Goal: Information Seeking & Learning: Find specific fact

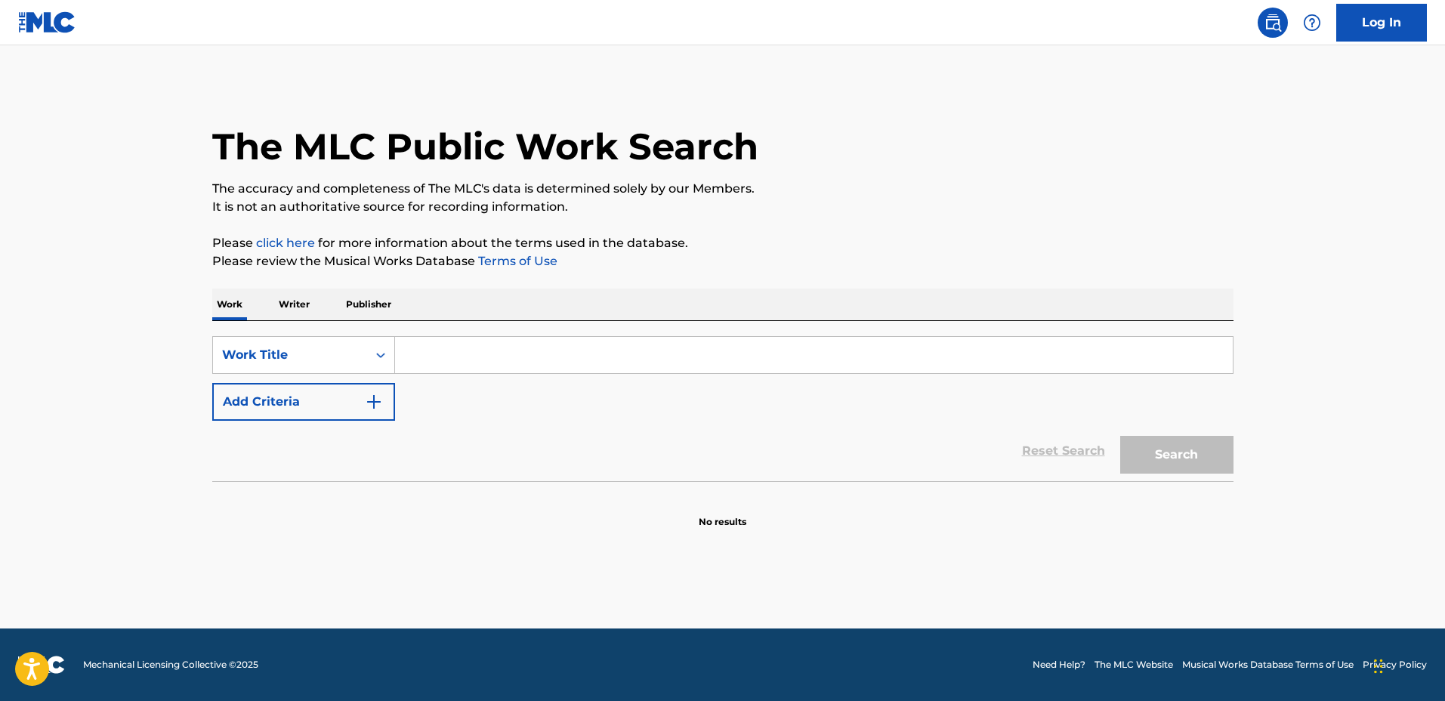
type input "e"
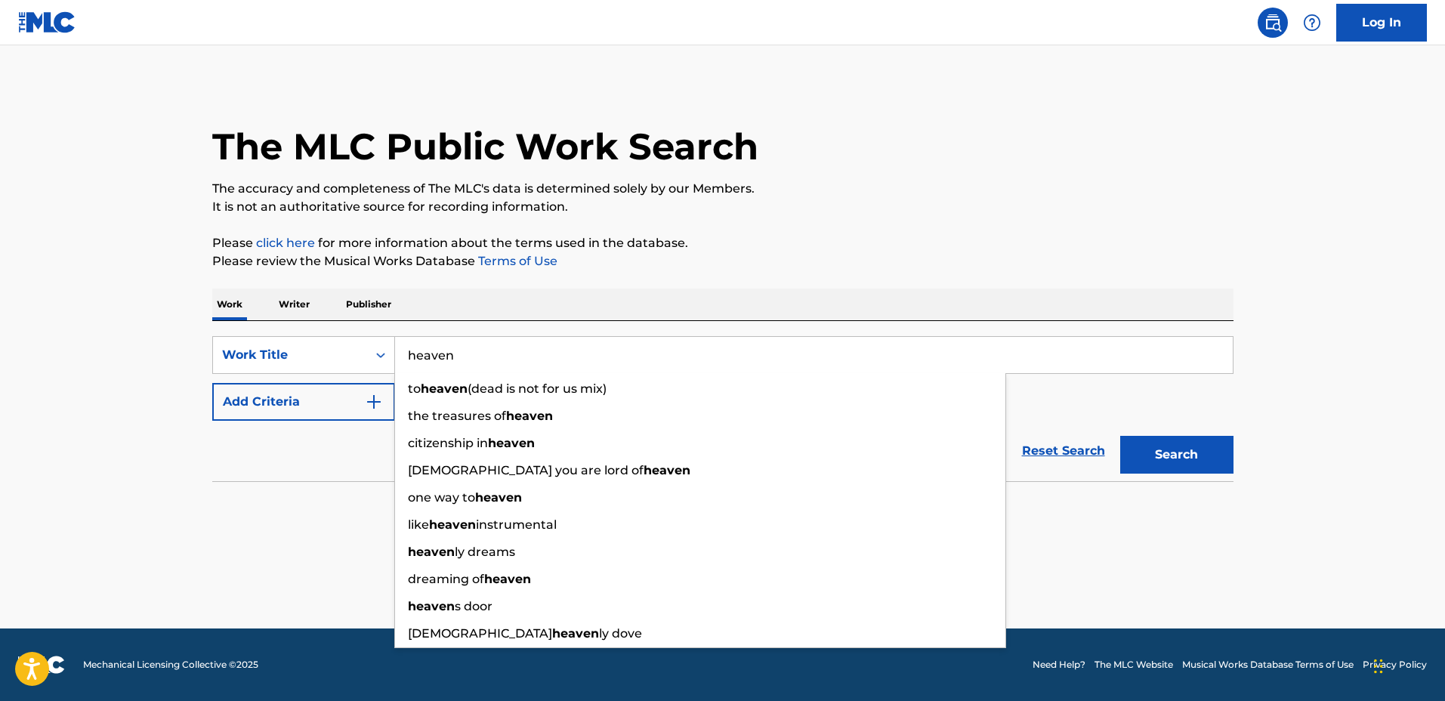
type input "heaven"
click at [325, 400] on button "Add Criteria" at bounding box center [303, 402] width 183 height 38
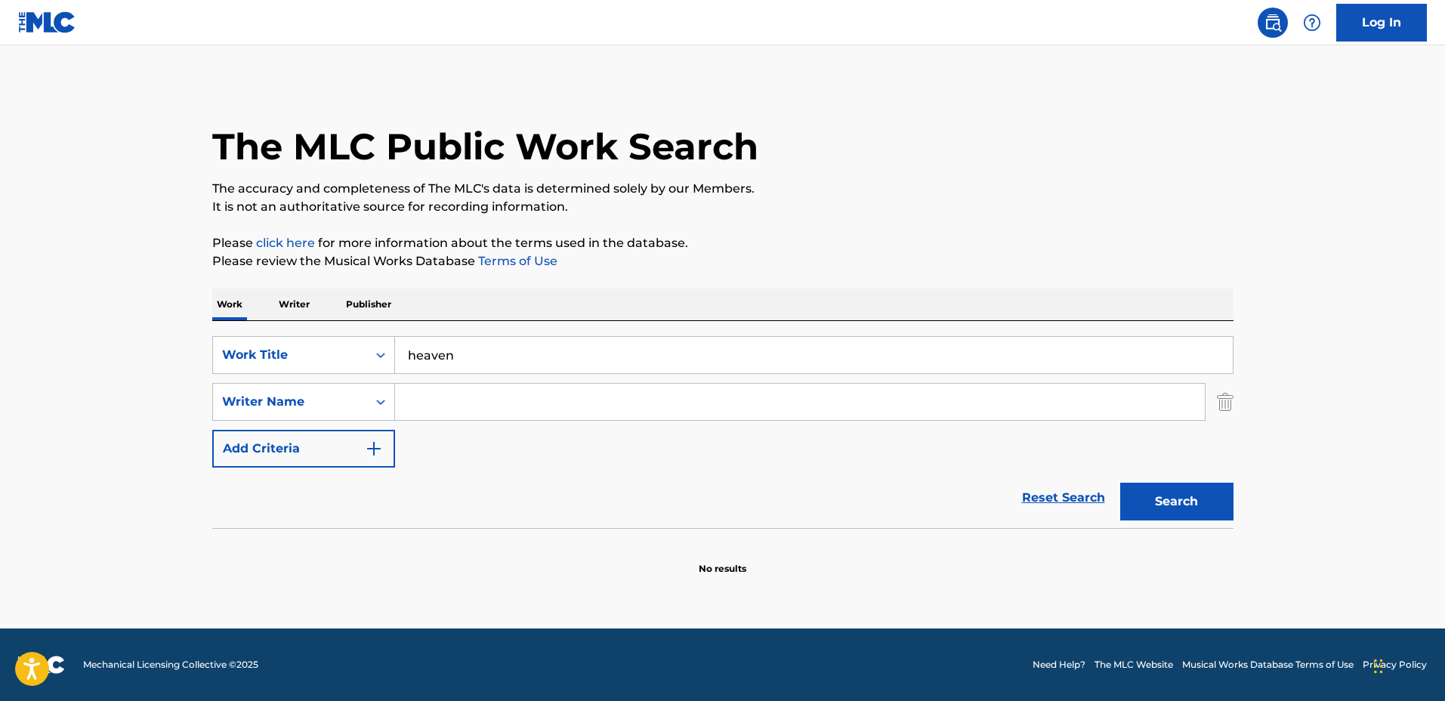
click at [431, 406] on input "Search Form" at bounding box center [800, 402] width 810 height 36
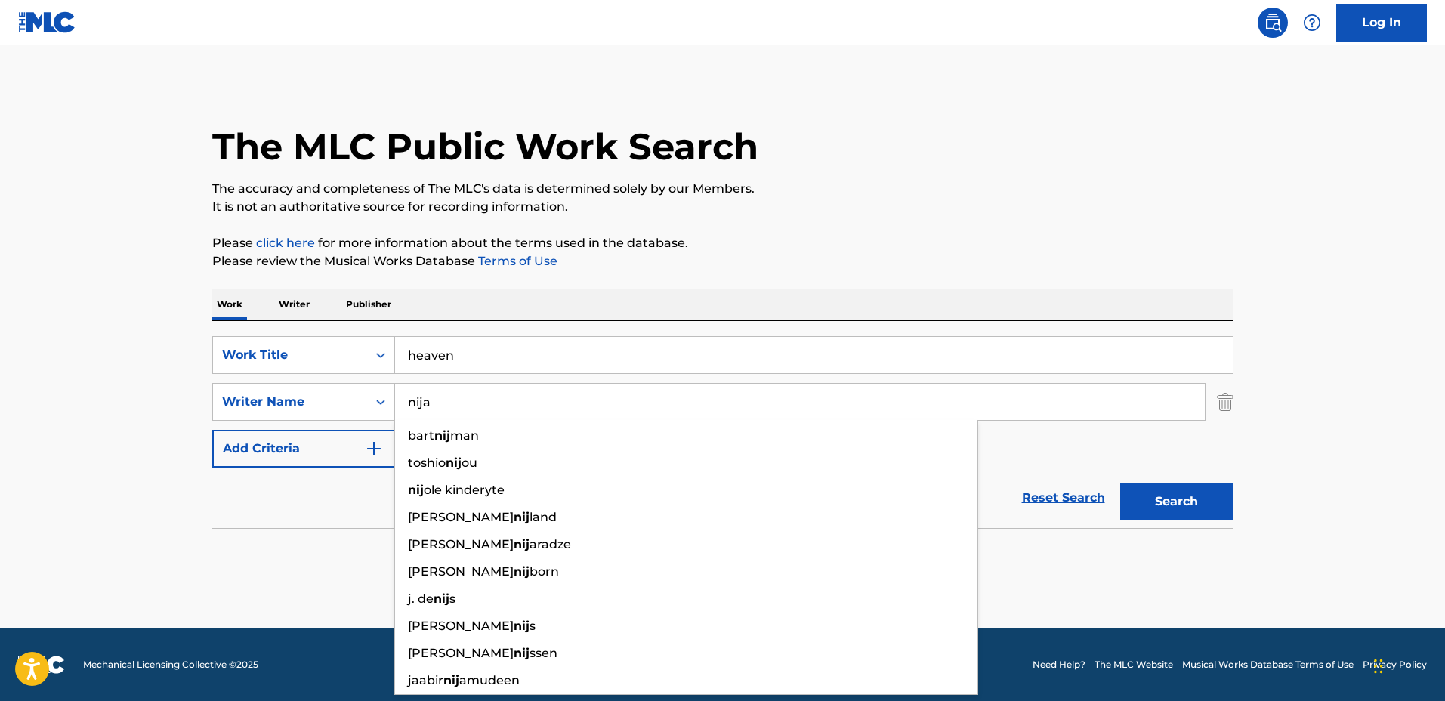
click at [1120, 483] on button "Search" at bounding box center [1176, 502] width 113 height 38
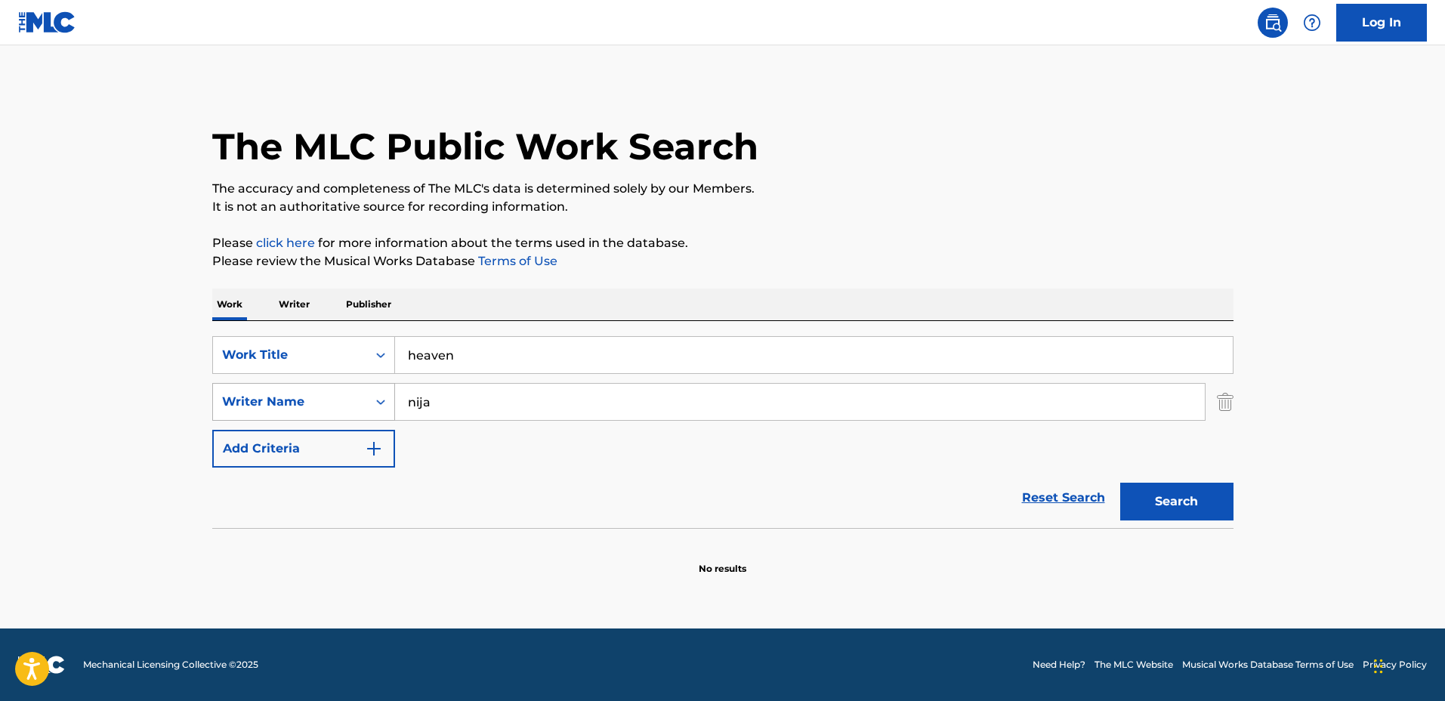
drag, startPoint x: 465, startPoint y: 409, endPoint x: 375, endPoint y: 393, distance: 91.3
click at [375, 393] on div "SearchWithCriteria11150412-251d-4282-8b01-6b9180e83288 Writer Name nija" at bounding box center [722, 402] width 1021 height 38
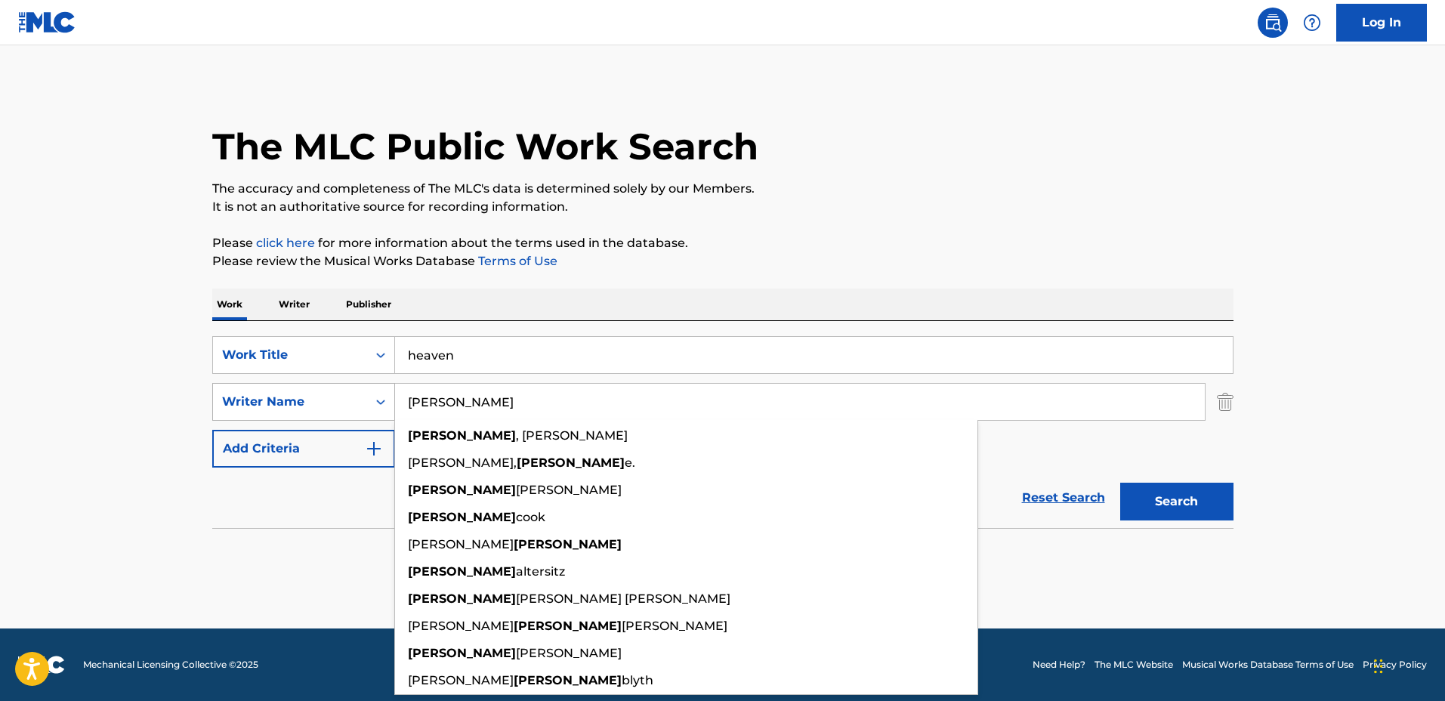
type input "charles"
click at [1120, 483] on button "Search" at bounding box center [1176, 502] width 113 height 38
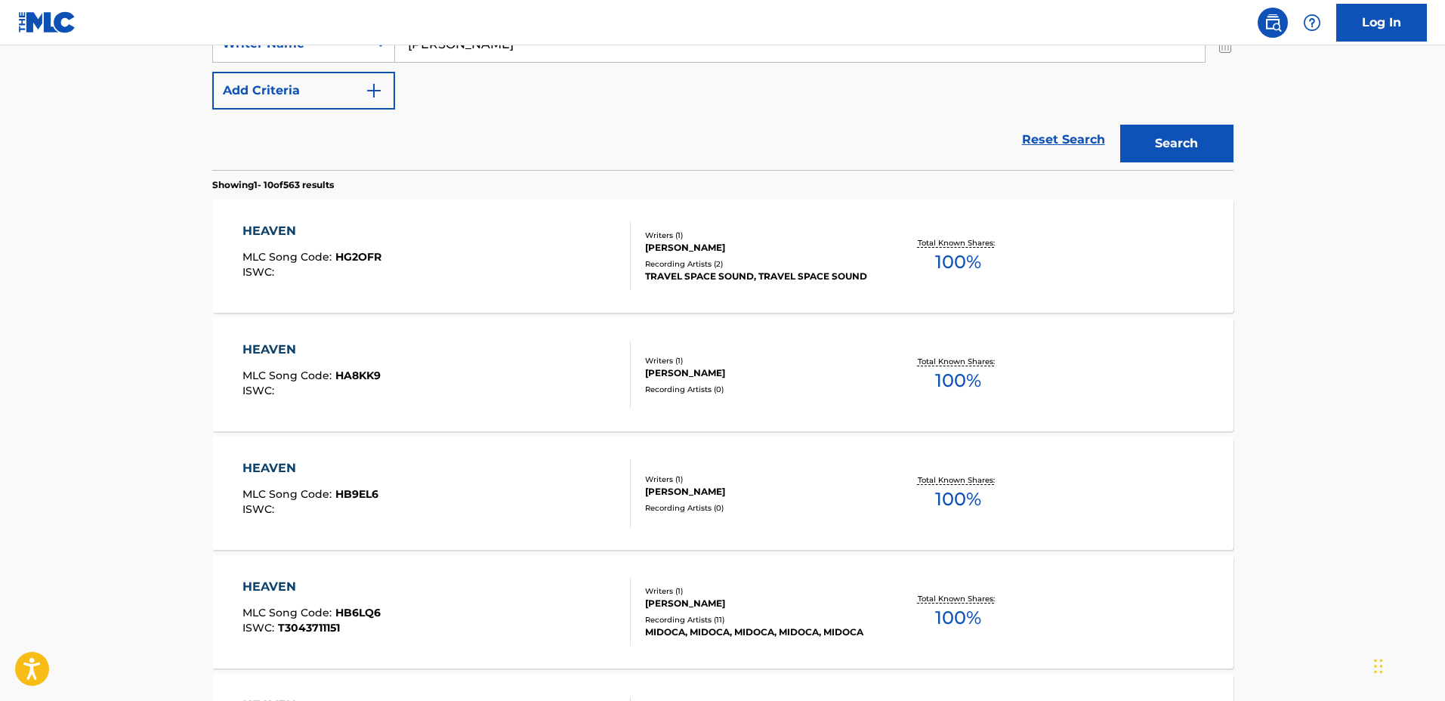
scroll to position [661, 0]
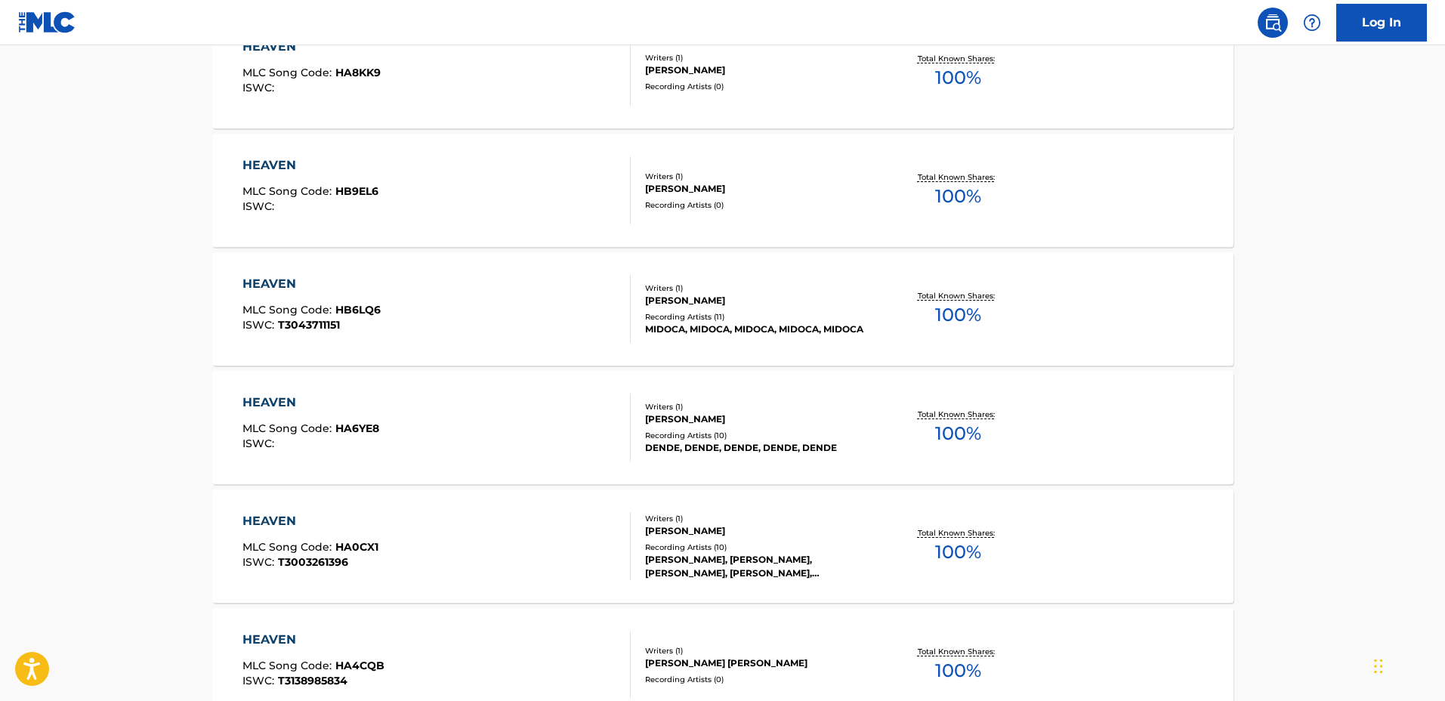
click at [1010, 461] on div "HEAVEN MLC Song Code : HA6YE8 ISWC : Writers ( 1 ) JEREMI CHARLES LEWINGS Recor…" at bounding box center [722, 427] width 1021 height 113
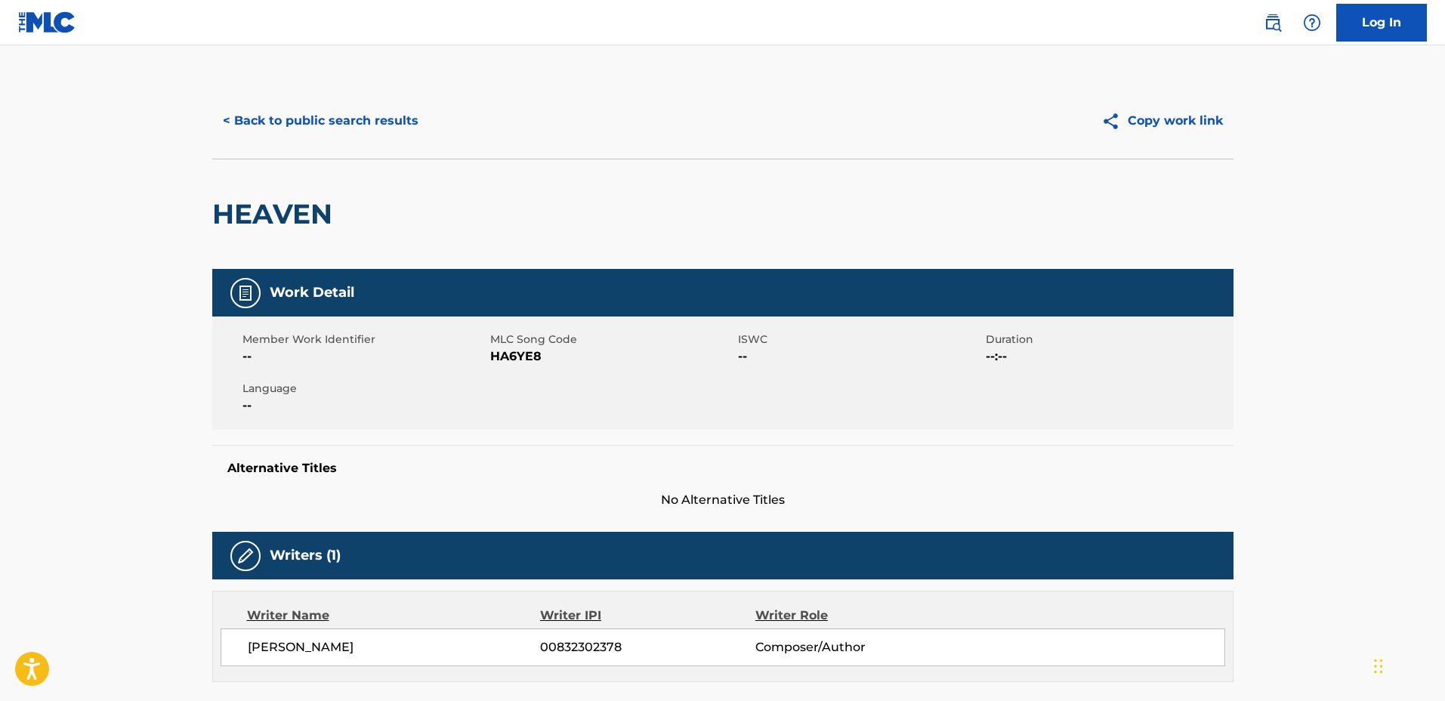
click at [332, 108] on button "< Back to public search results" at bounding box center [320, 121] width 217 height 38
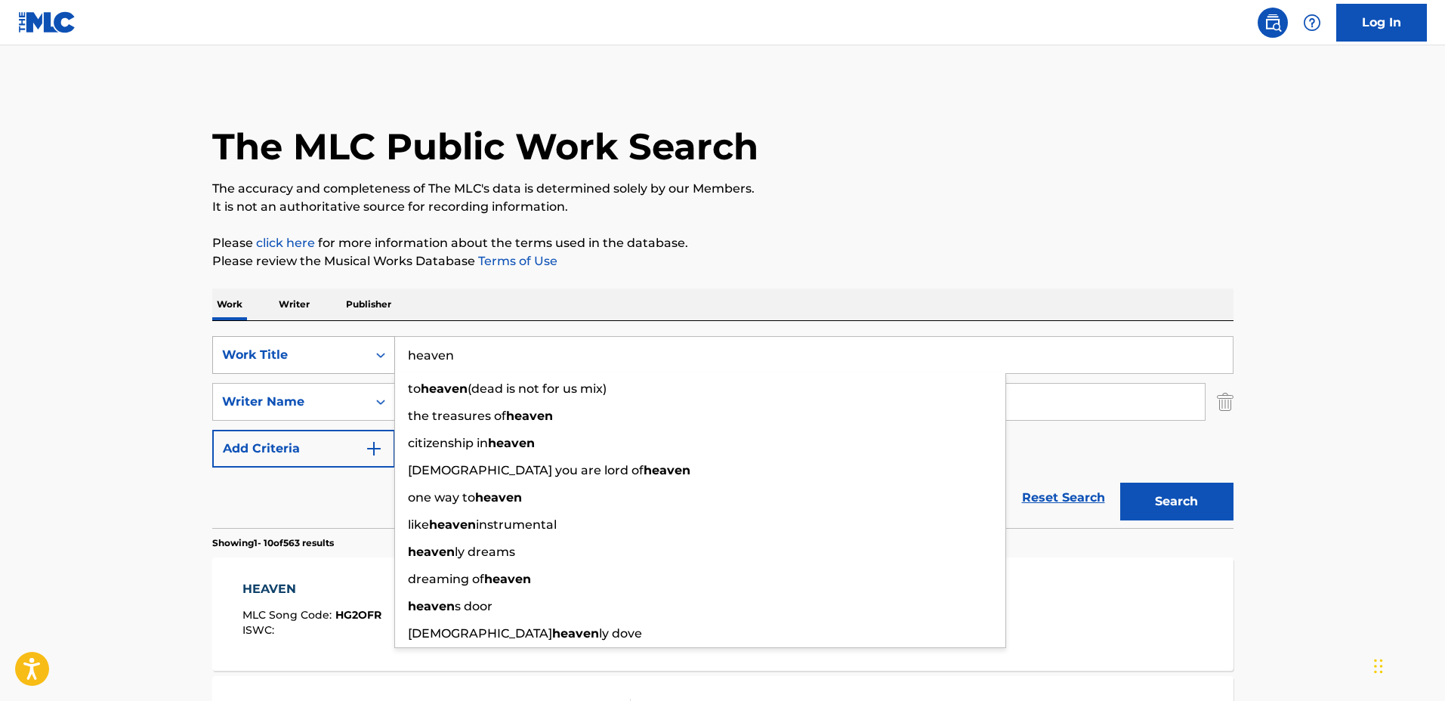
drag, startPoint x: 572, startPoint y: 357, endPoint x: 278, endPoint y: 341, distance: 294.3
click at [278, 341] on div "SearchWithCriteria0aa78188-4ddf-4276-a159-3436bb6c8466 Work Title heaven to hea…" at bounding box center [722, 355] width 1021 height 38
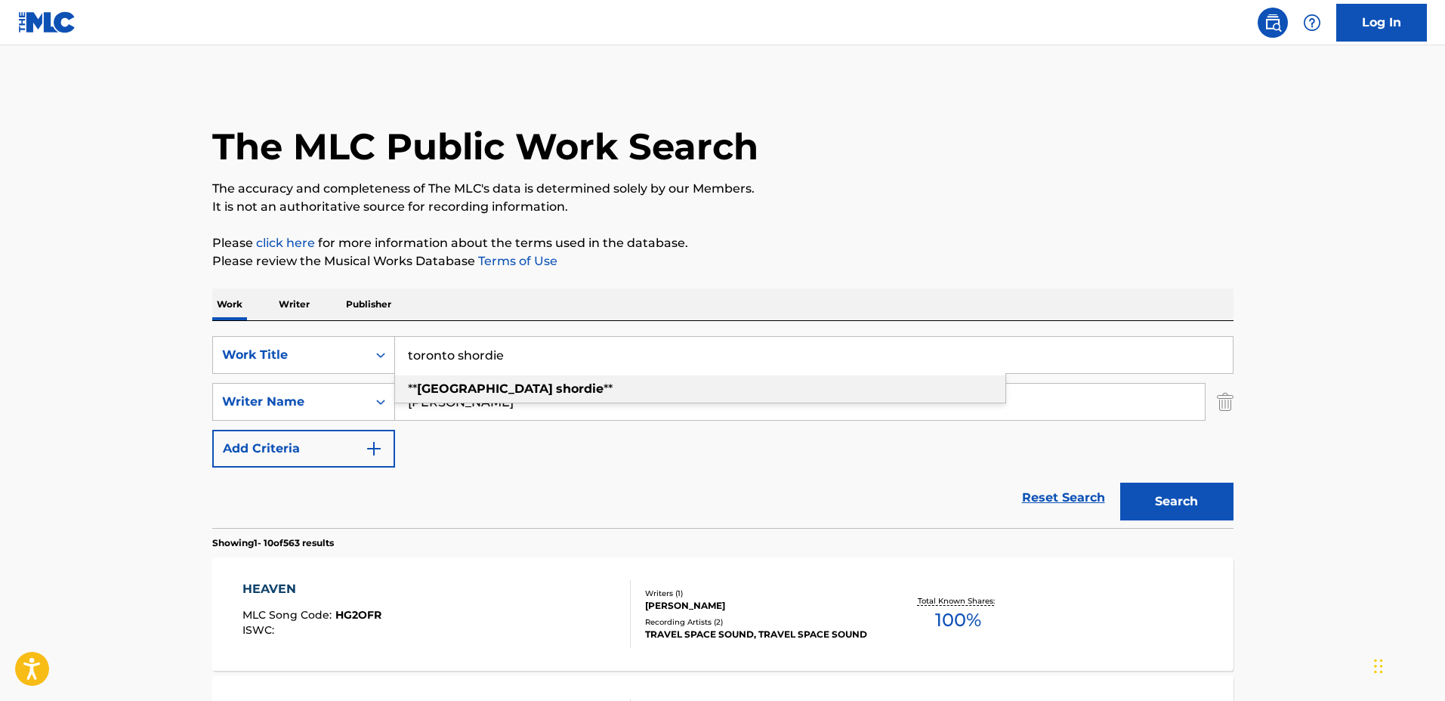
click at [428, 391] on strong "toronto" at bounding box center [485, 389] width 136 height 14
type input "**toronto shordie**"
click at [516, 397] on input "charles" at bounding box center [800, 402] width 810 height 36
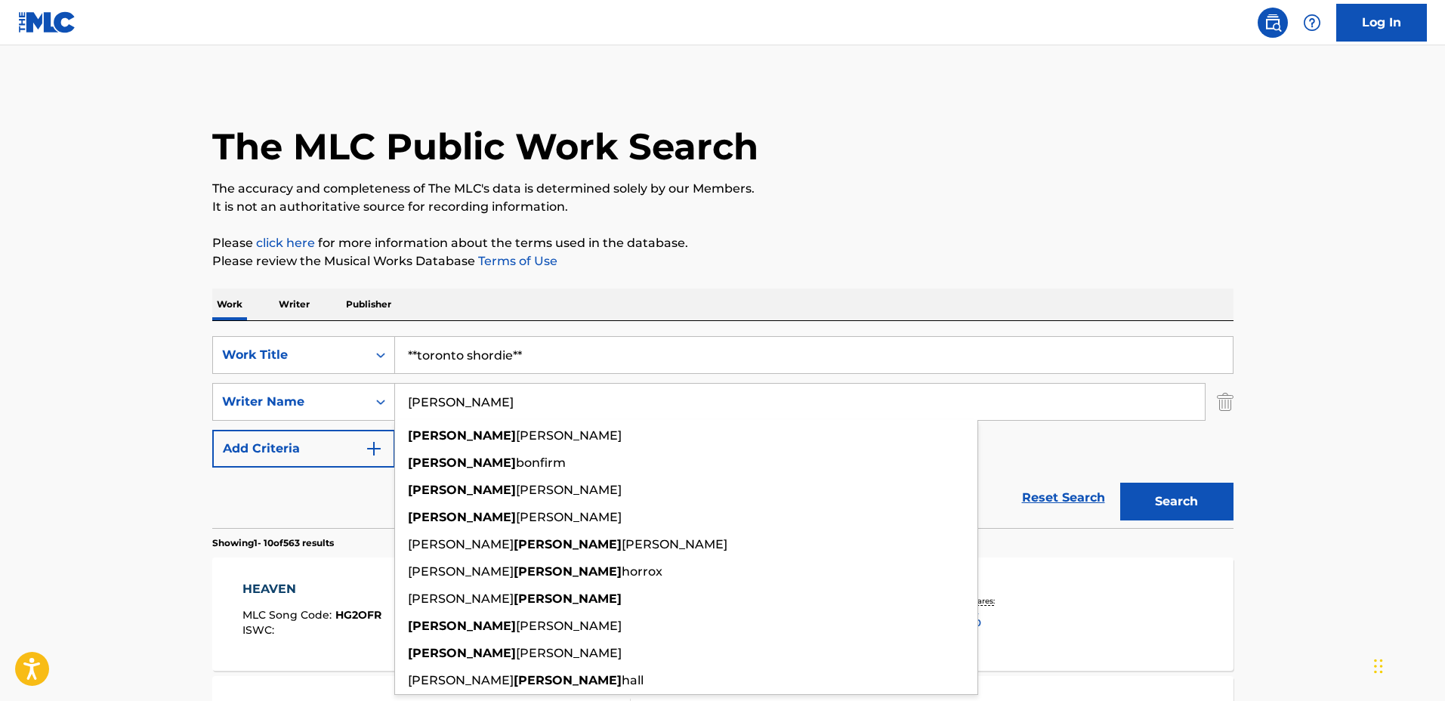
drag, startPoint x: 536, startPoint y: 401, endPoint x: 358, endPoint y: 380, distance: 178.8
click at [358, 380] on div "SearchWithCriteria0aa78188-4ddf-4276-a159-3436bb6c8466 Work Title **toronto sho…" at bounding box center [722, 401] width 1021 height 131
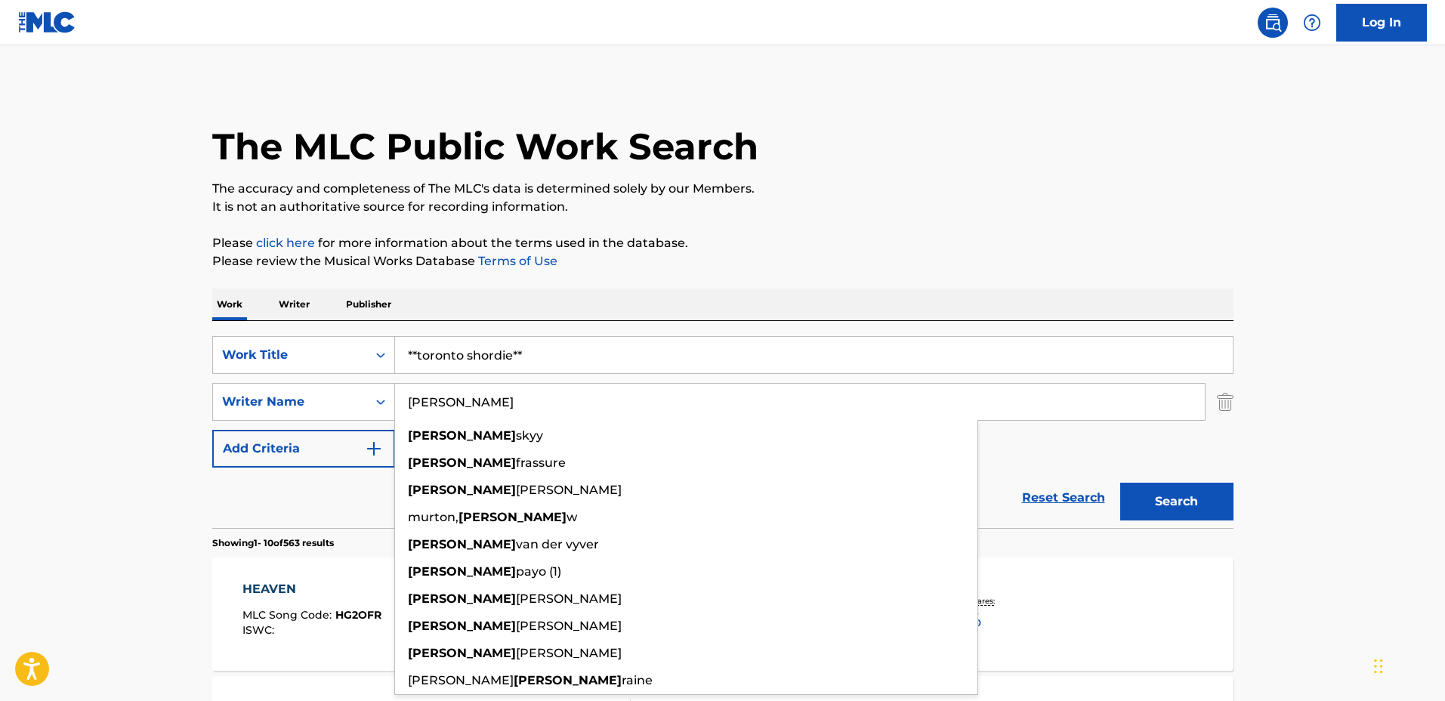
type input "jessie"
click at [1120, 483] on button "Search" at bounding box center [1176, 502] width 113 height 38
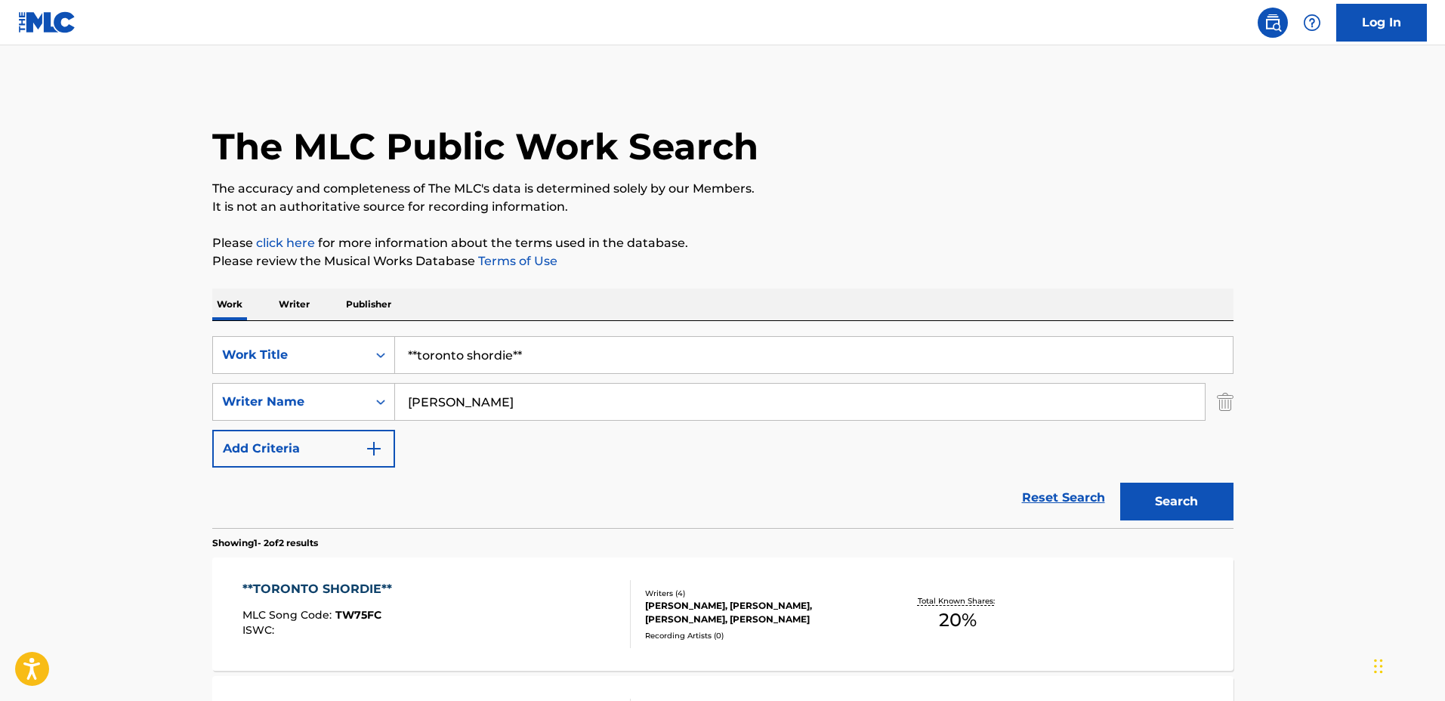
click at [879, 569] on div "**TORONTO SHORDIE** MLC Song Code : TW75FC ISWC : Writers ( 4 ) AARON CHEUNG, A…" at bounding box center [722, 614] width 1021 height 113
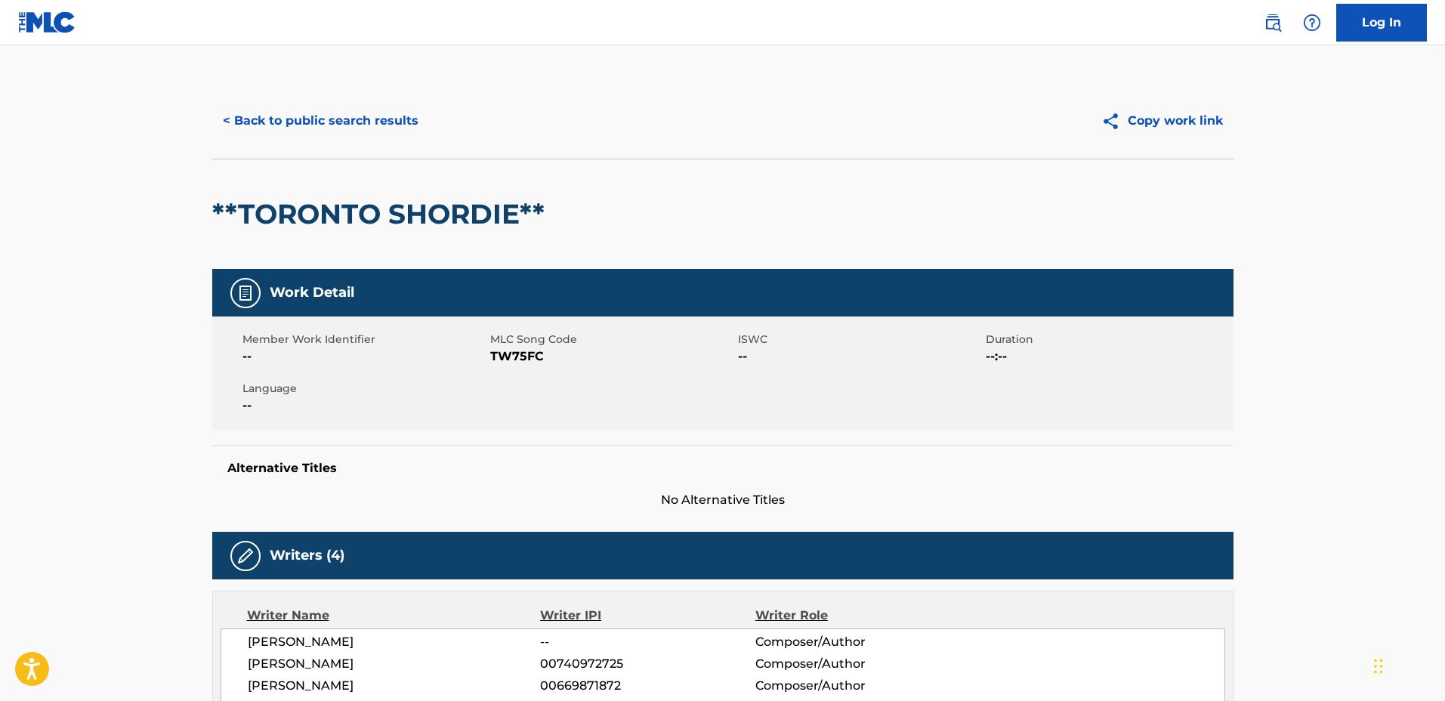
click at [396, 124] on button "< Back to public search results" at bounding box center [320, 121] width 217 height 38
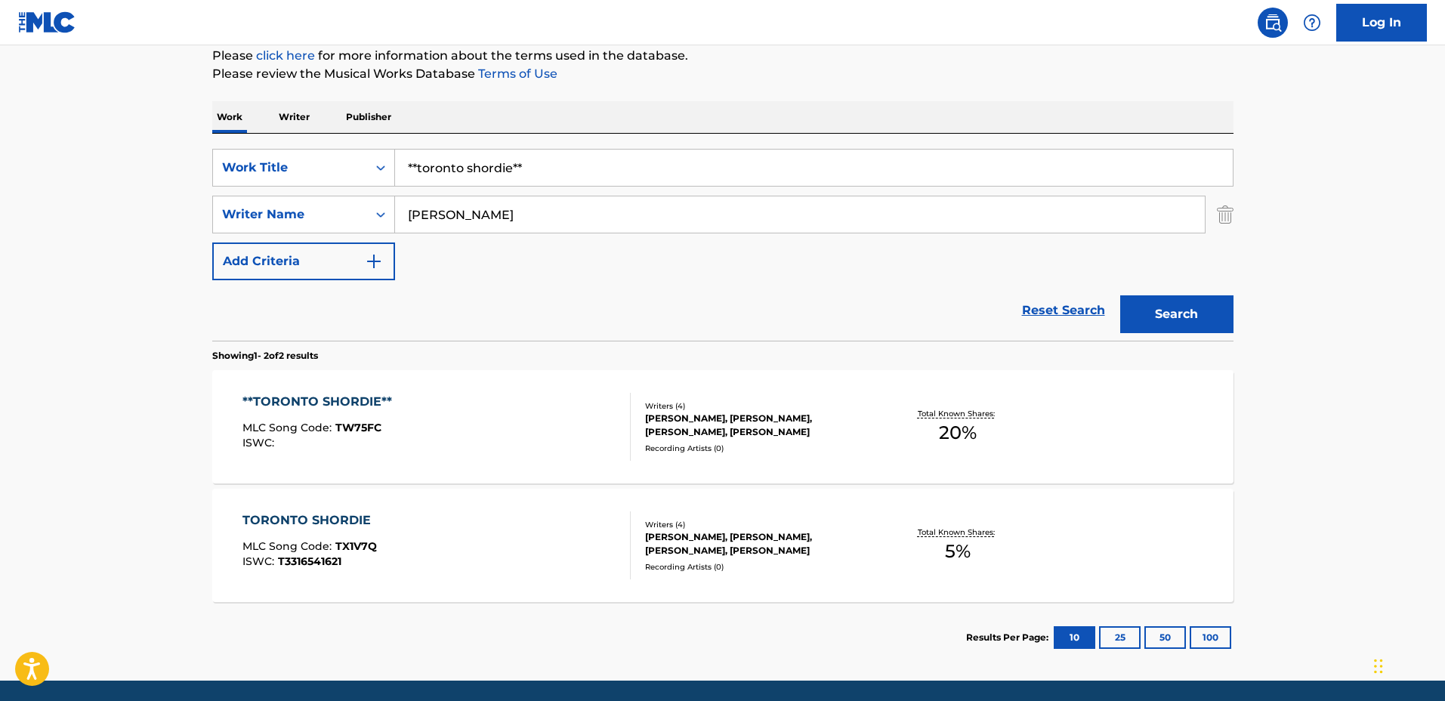
scroll to position [189, 0]
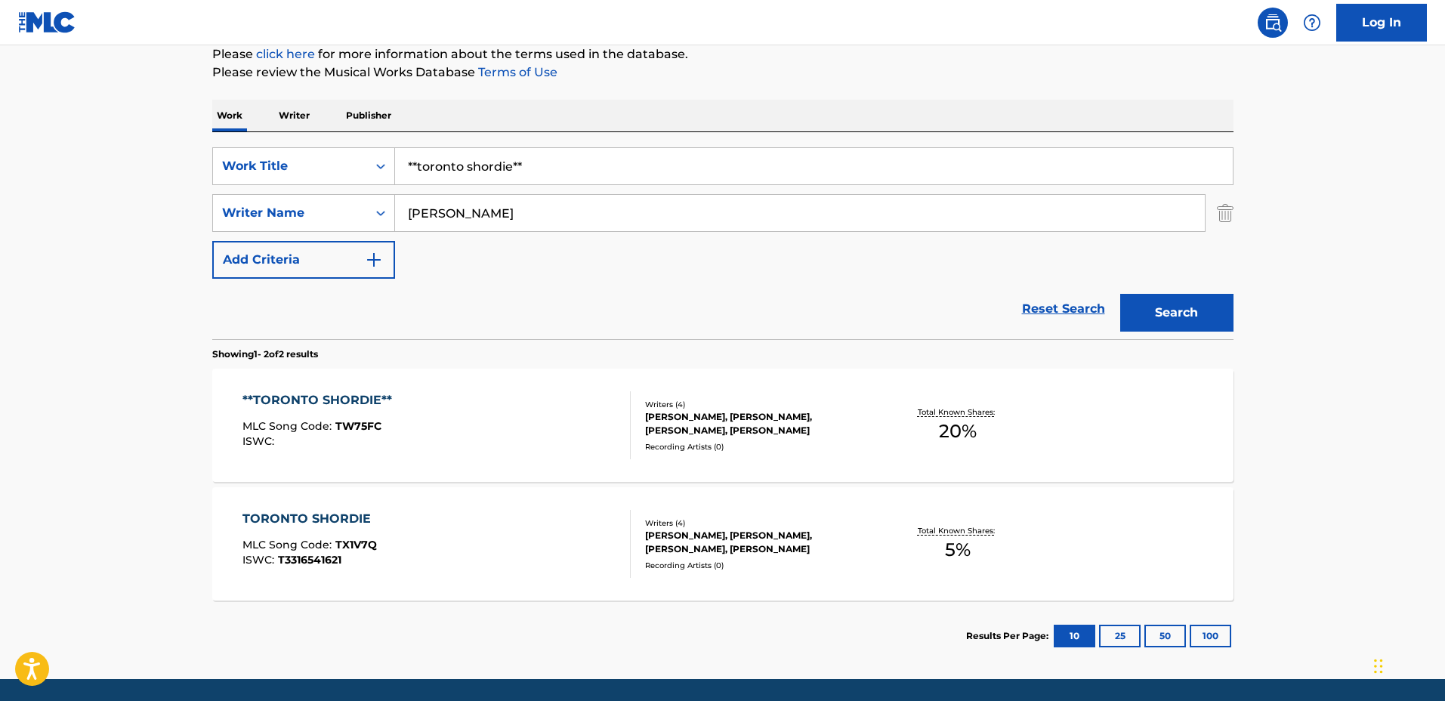
click at [579, 517] on div "TORONTO SHORDIE MLC Song Code : TX1V7Q ISWC : T3316541621" at bounding box center [437, 544] width 388 height 68
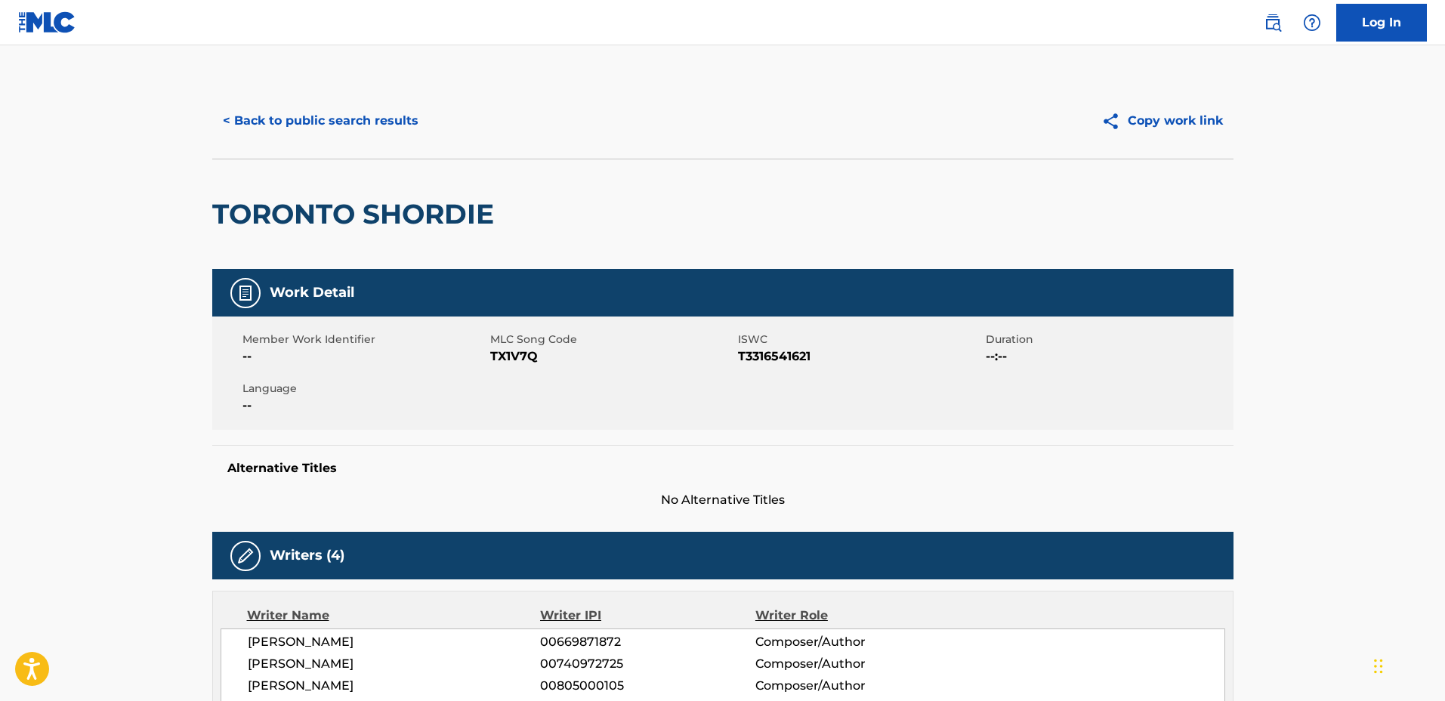
click at [358, 125] on button "< Back to public search results" at bounding box center [320, 121] width 217 height 38
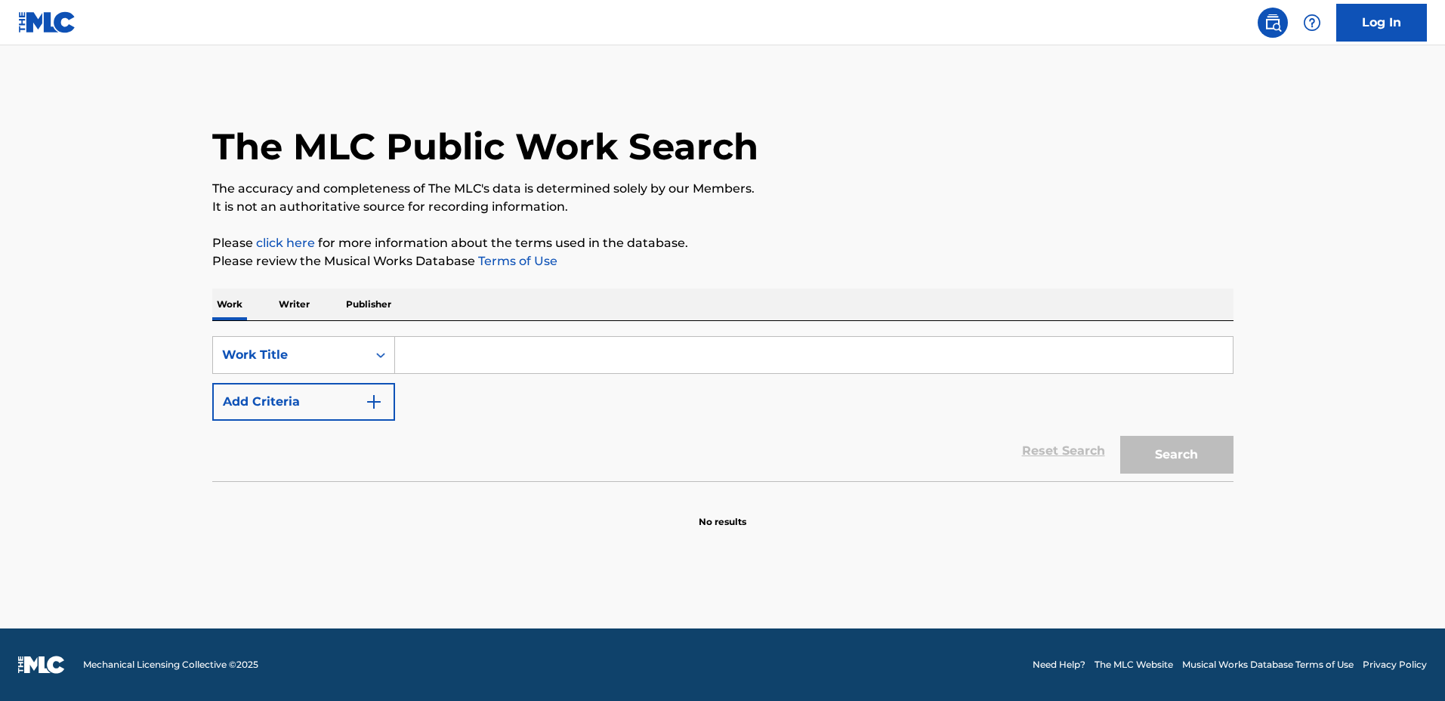
click at [814, 389] on div "SearchWithCriteria82d4680b-5636-4643-9ea4-6fd4c450e0ad Work Title Add Criteria" at bounding box center [722, 378] width 1021 height 85
click at [365, 412] on button "Add Criteria" at bounding box center [303, 402] width 183 height 38
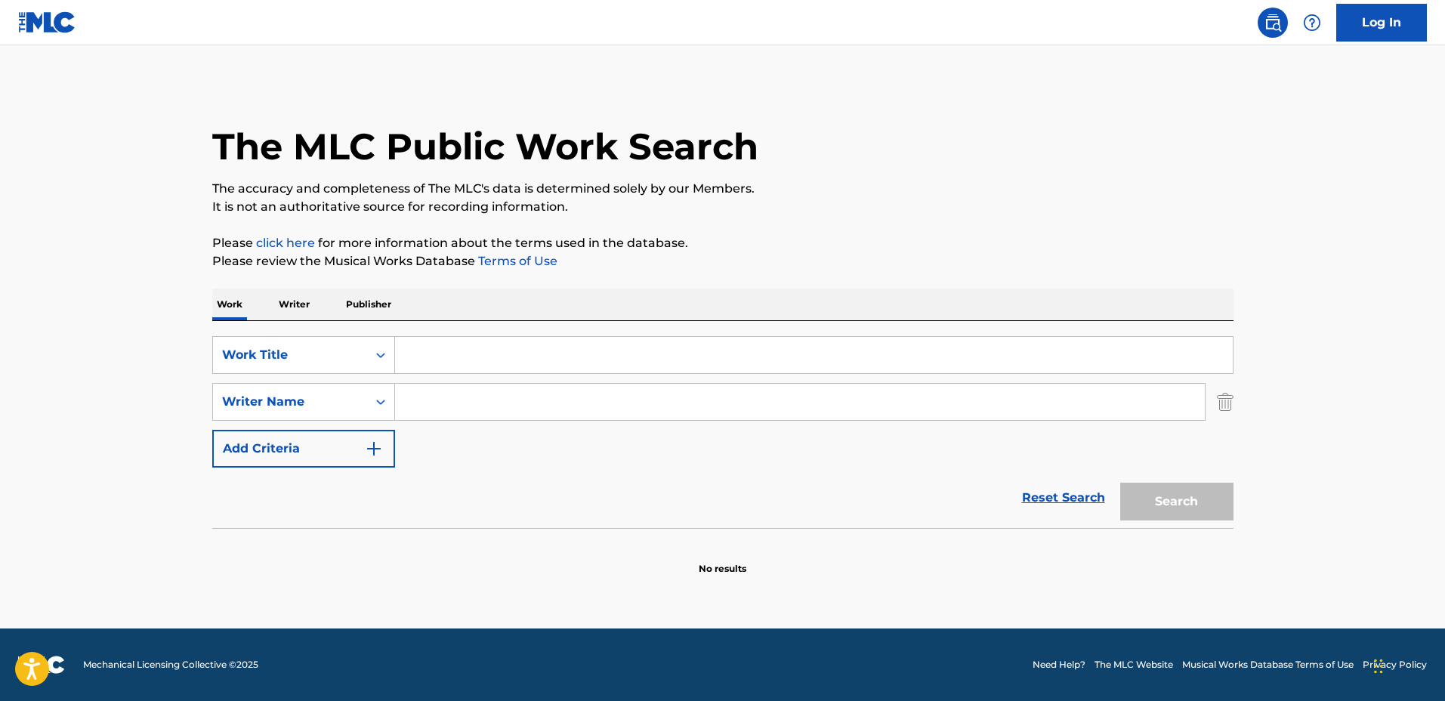
click at [450, 402] on input "Search Form" at bounding box center [800, 402] width 810 height 36
click at [518, 354] on input "Search Form" at bounding box center [814, 355] width 838 height 36
click at [472, 354] on input "Search Form" at bounding box center [814, 355] width 838 height 36
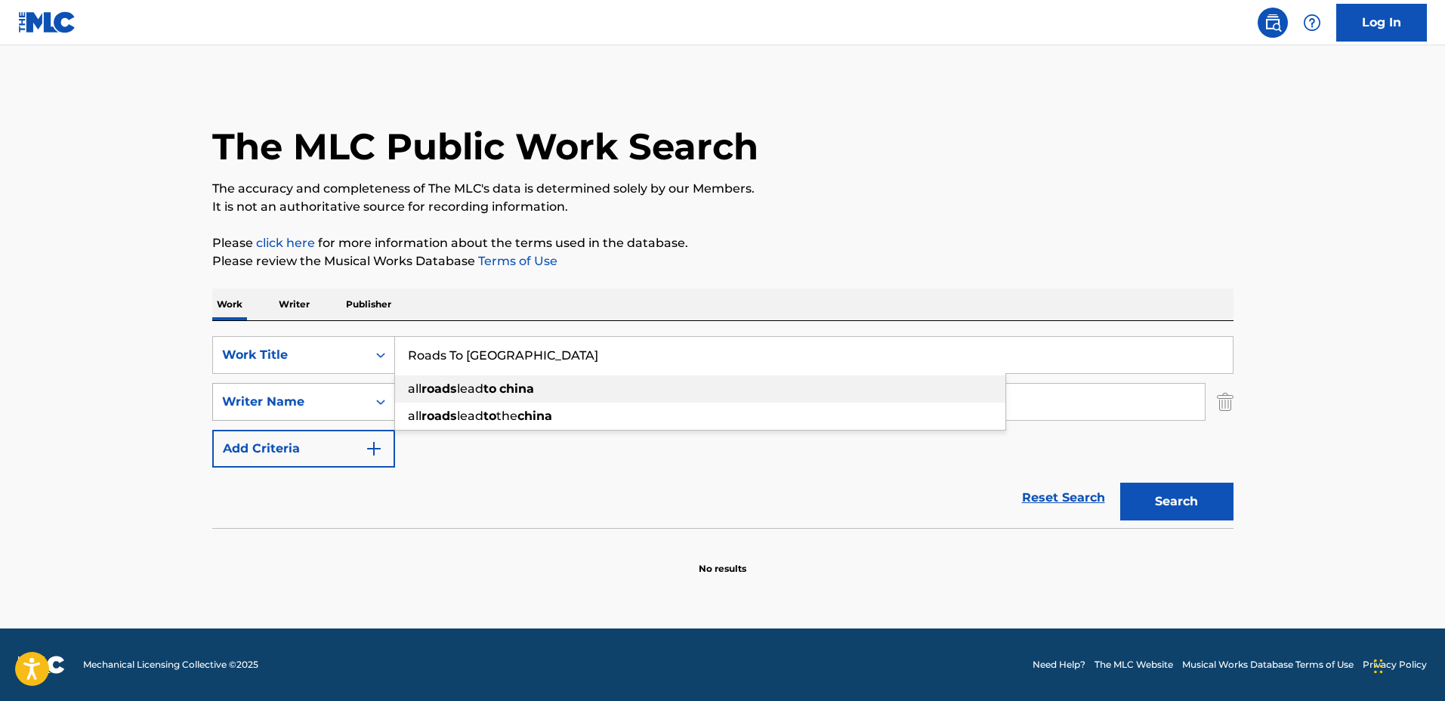
type input "Roads To [GEOGRAPHIC_DATA]"
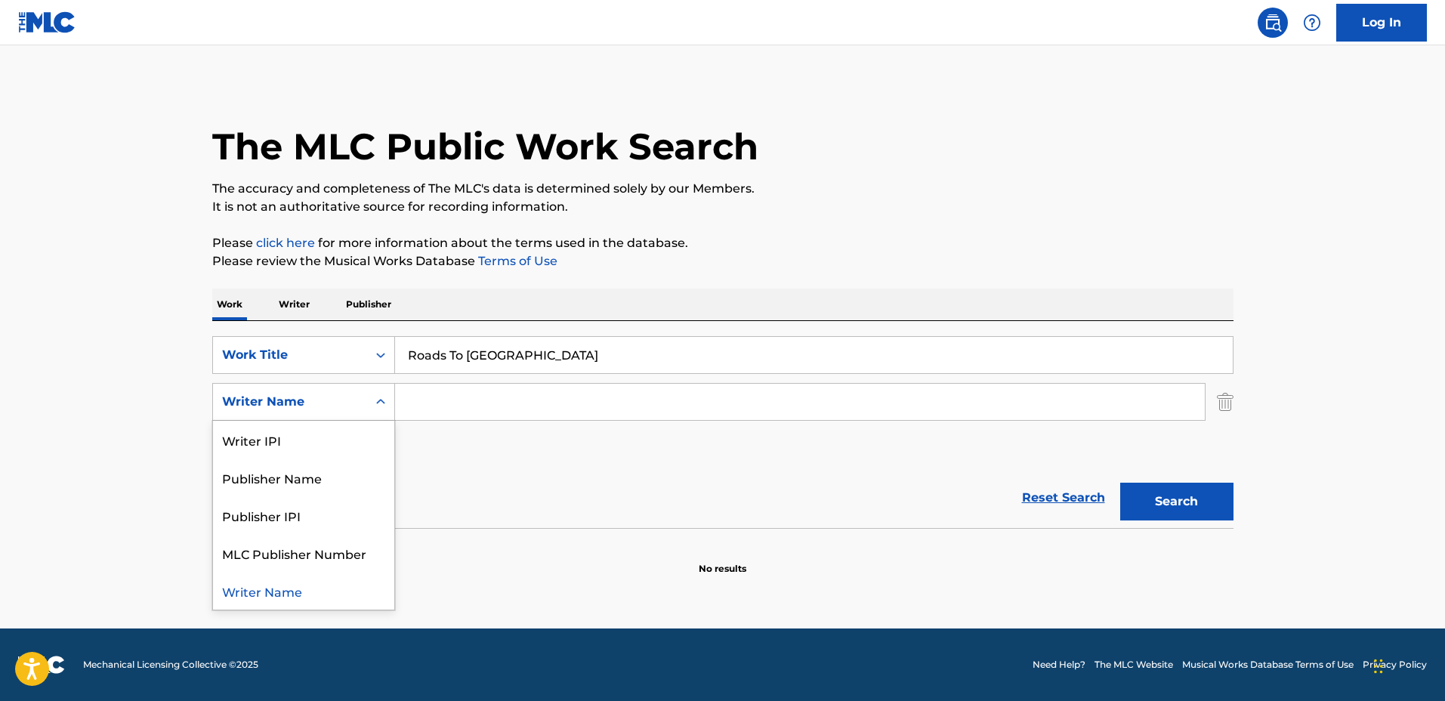
click at [335, 410] on div "Writer Name" at bounding box center [290, 402] width 136 height 18
click at [438, 400] on input "Search Form" at bounding box center [800, 402] width 810 height 36
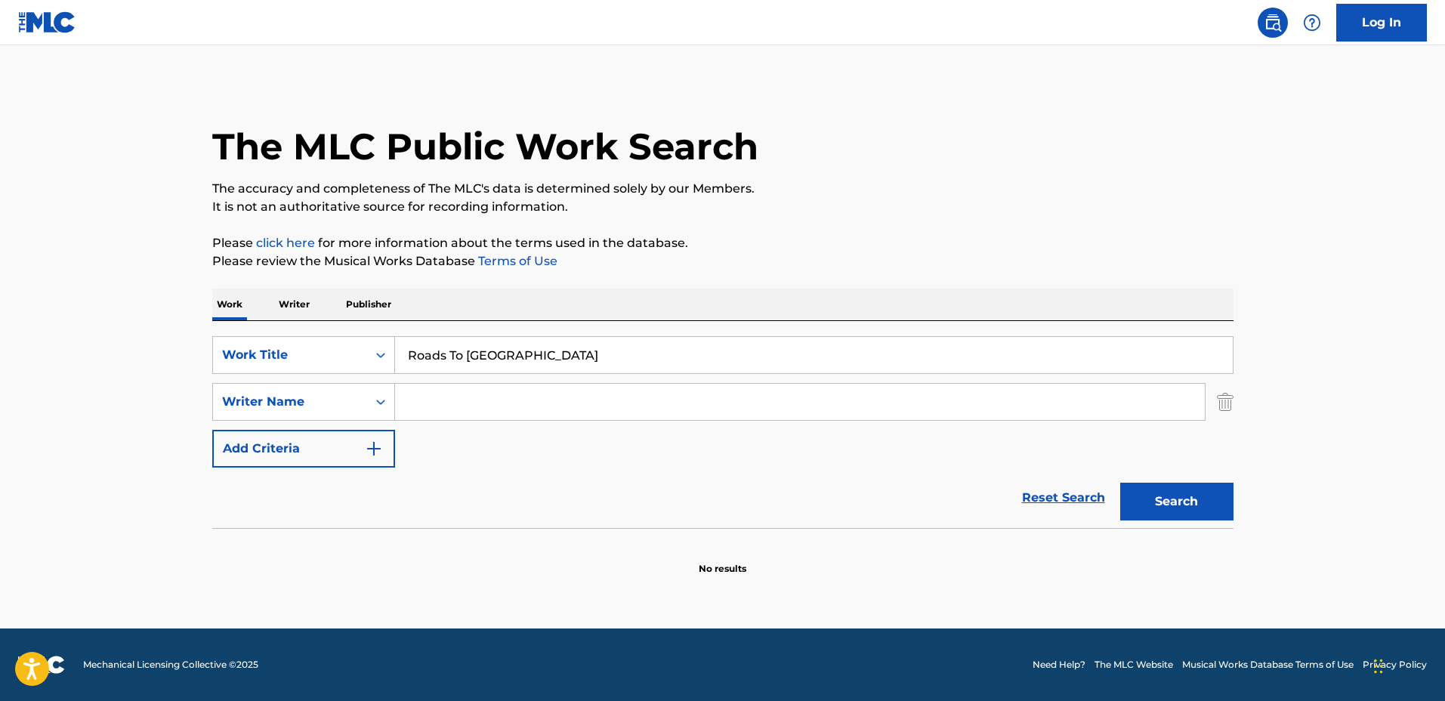
click at [471, 394] on input "Search Form" at bounding box center [800, 402] width 810 height 36
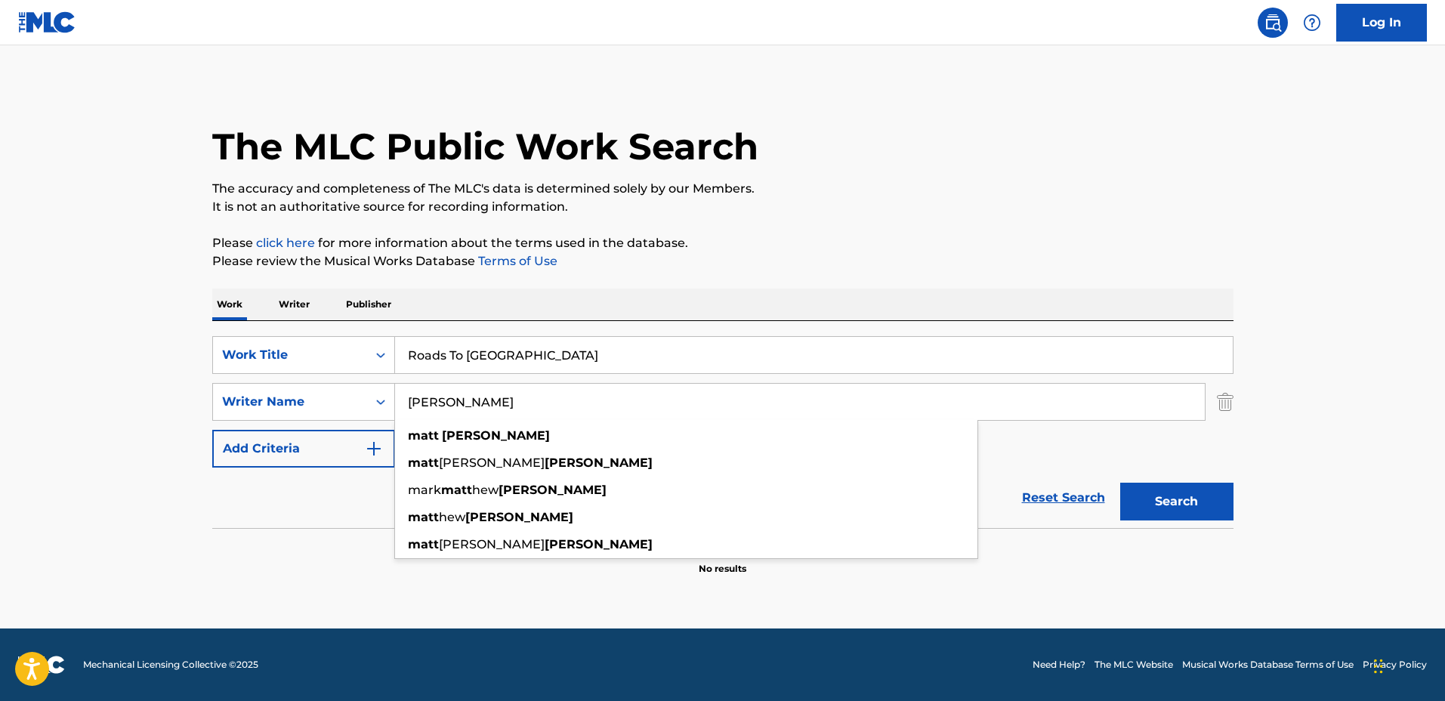
type input "[PERSON_NAME]"
click at [1120, 483] on button "Search" at bounding box center [1176, 502] width 113 height 38
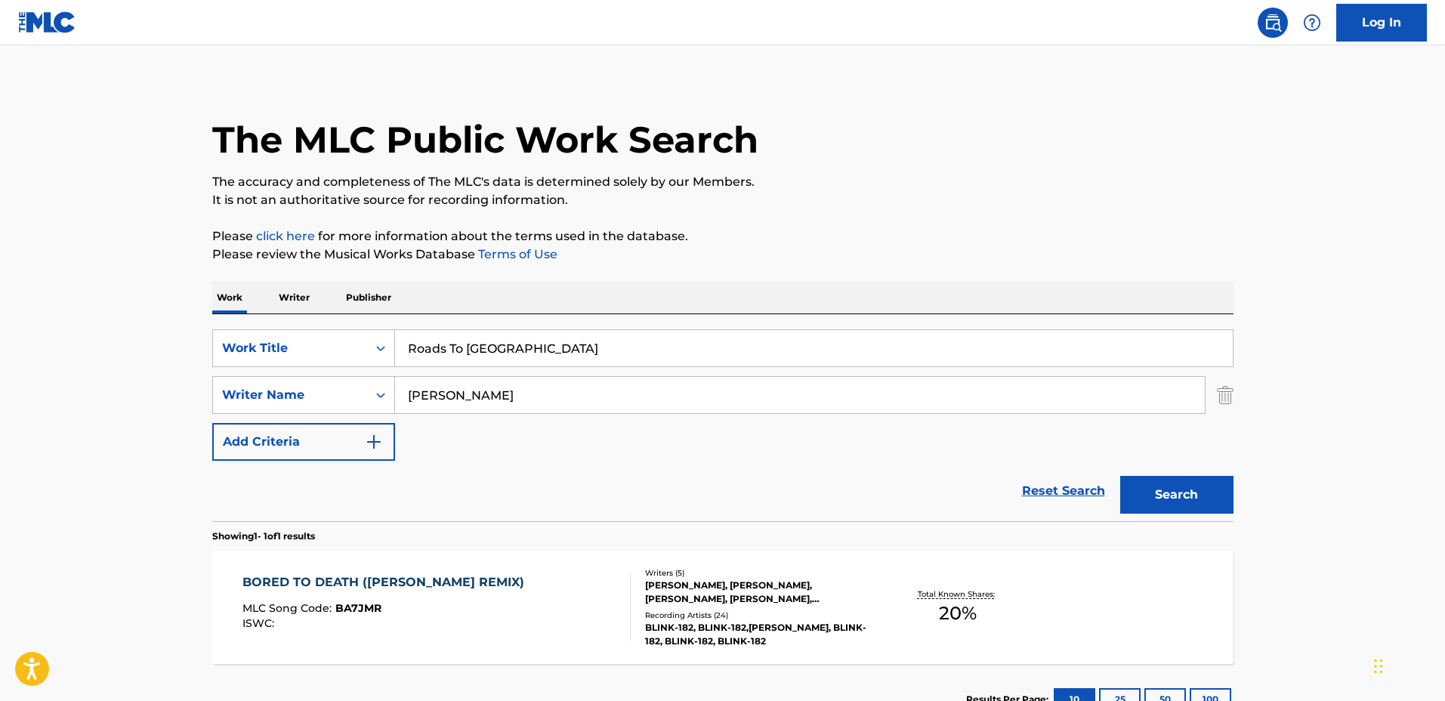
scroll to position [94, 0]
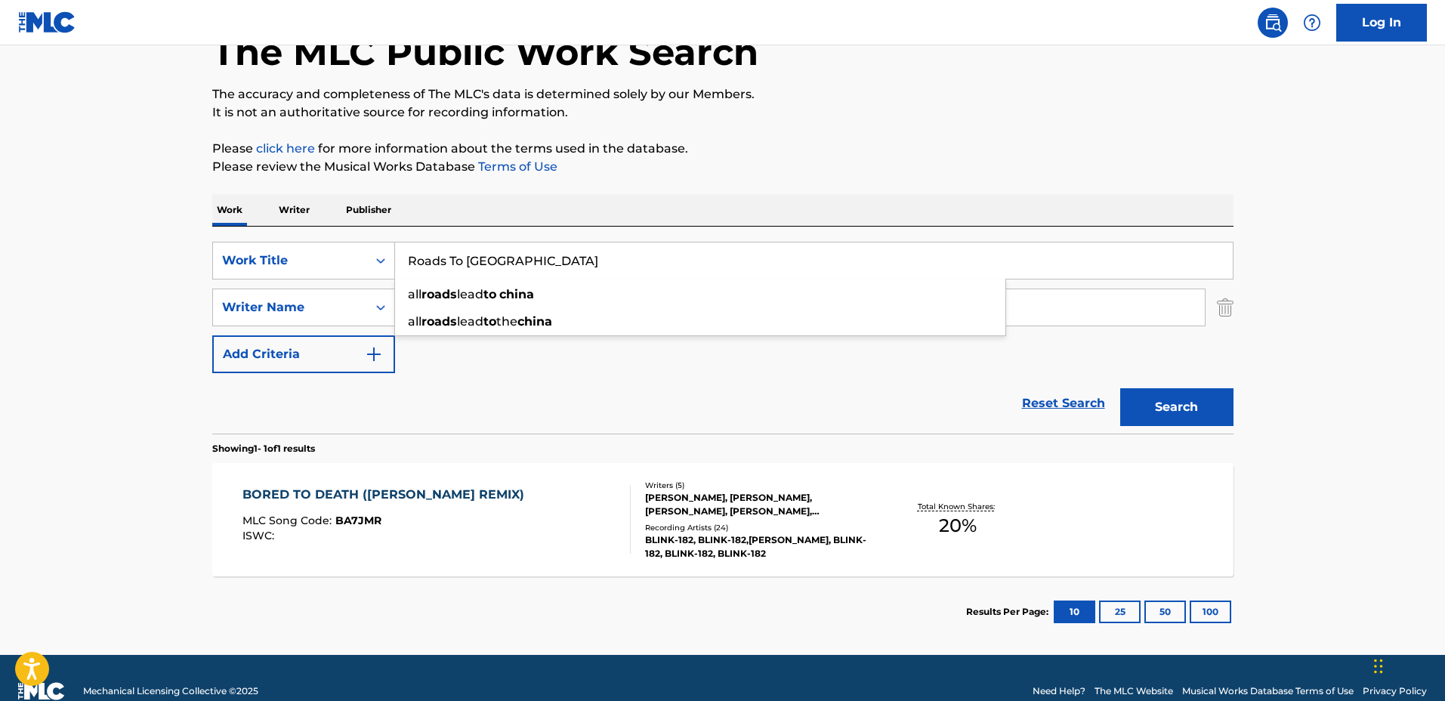
drag, startPoint x: 569, startPoint y: 270, endPoint x: 477, endPoint y: 308, distance: 99.9
click at [365, 258] on div "SearchWithCriteria82d4680b-5636-4643-9ea4-6fd4c450e0ad Work Title Roads To [GEO…" at bounding box center [722, 261] width 1021 height 38
click at [559, 413] on div "Reset Search Search" at bounding box center [722, 403] width 1021 height 60
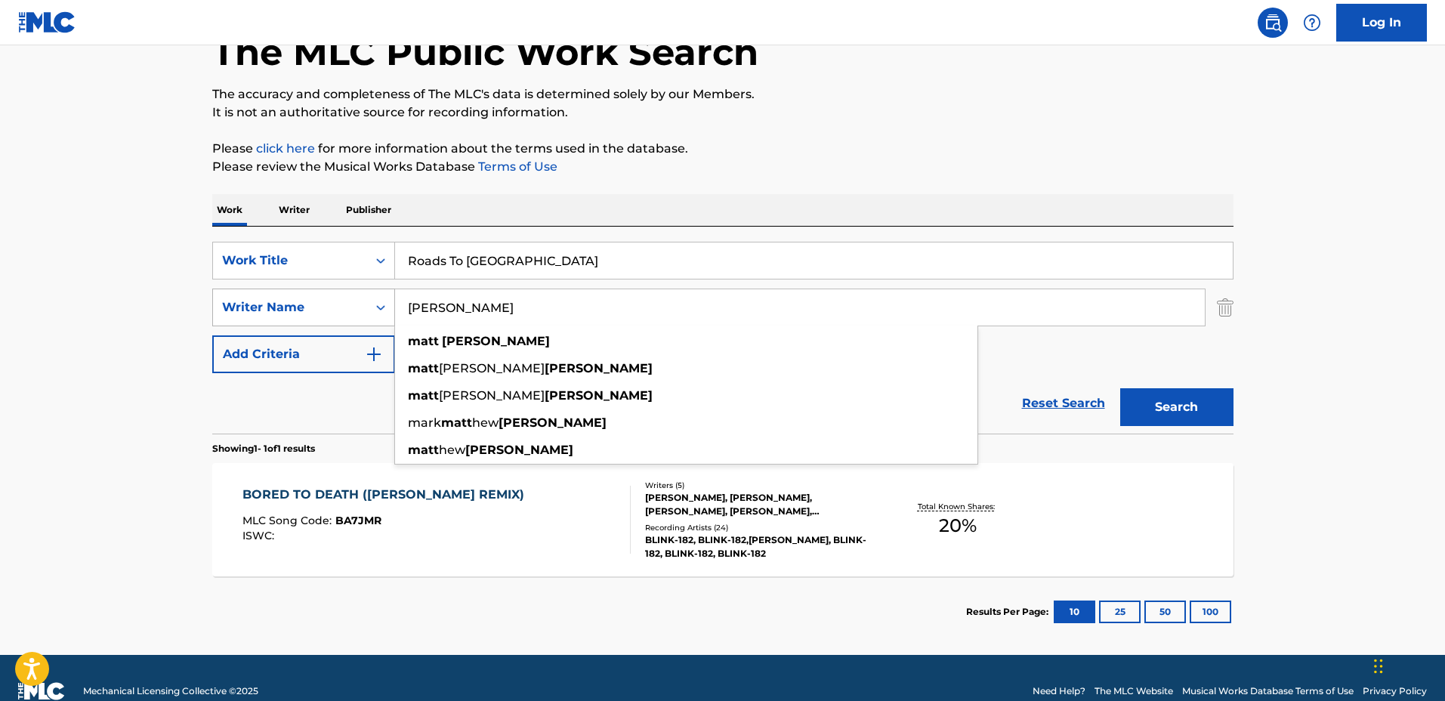
drag, startPoint x: 462, startPoint y: 311, endPoint x: 390, endPoint y: 306, distance: 72.7
click at [371, 304] on div "SearchWithCriteria87bc4660-a660-4cb7-8c77-1b79af9d43ca Writer Name [PERSON_NAME…" at bounding box center [722, 308] width 1021 height 38
click at [1214, 316] on div "SearchWithCriteria87bc4660-a660-4cb7-8c77-1b79af9d43ca Writer Name [PERSON_NAME…" at bounding box center [722, 308] width 1021 height 38
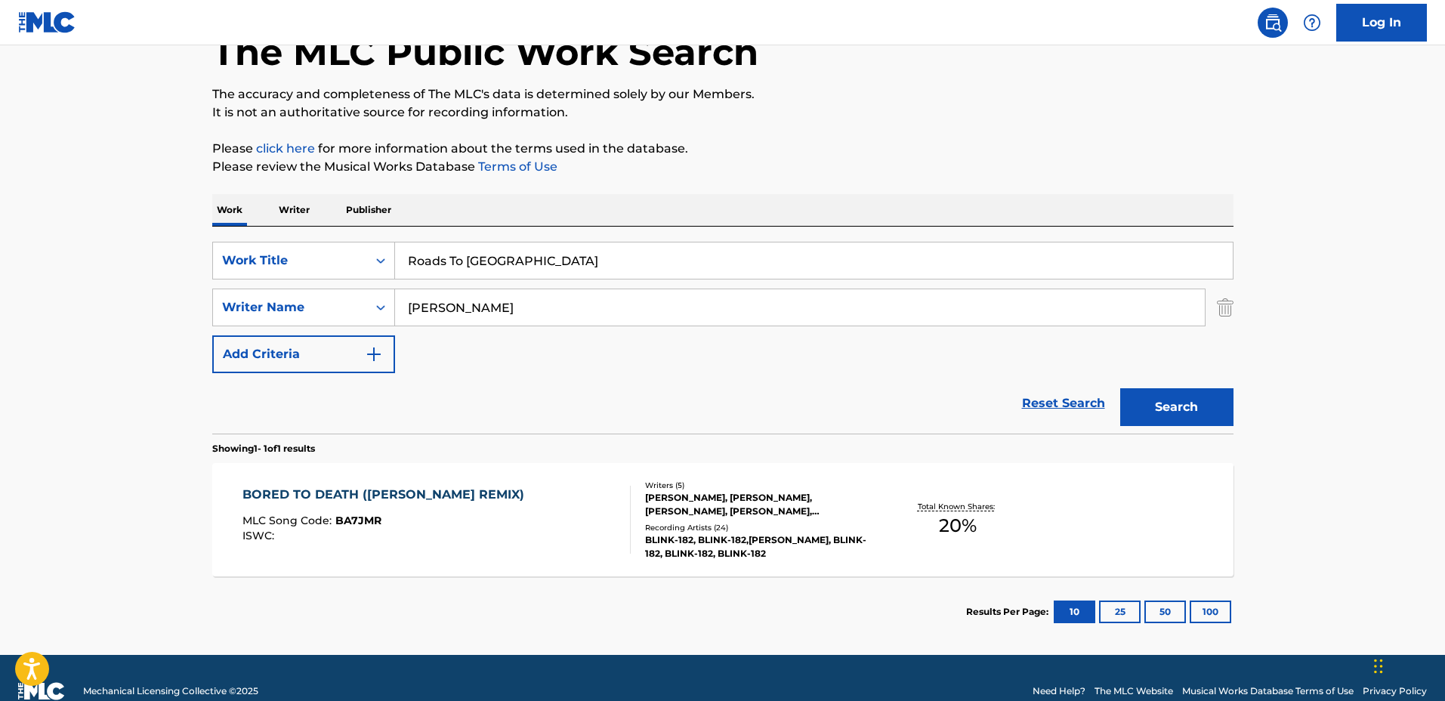
click at [1220, 314] on img "Search Form" at bounding box center [1225, 308] width 17 height 38
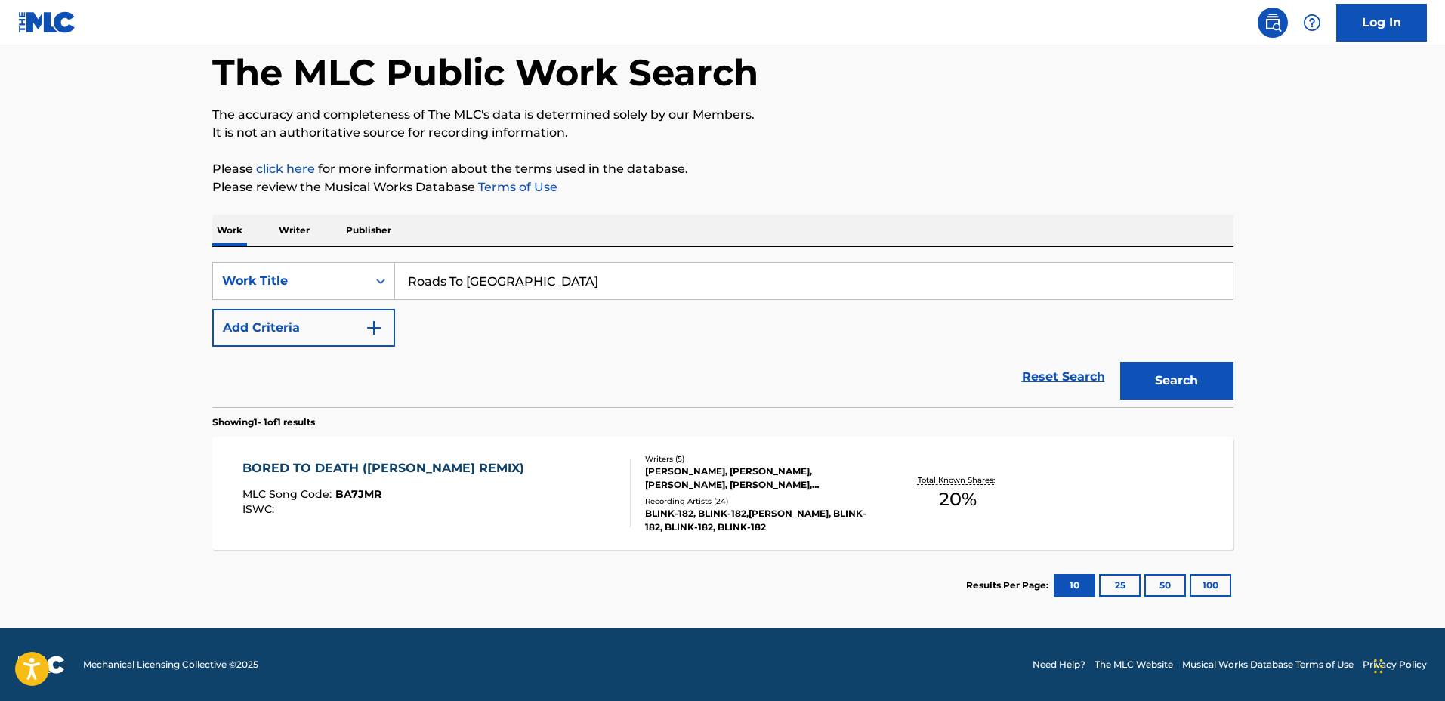
click at [289, 261] on div "SearchWithCriteria82d4680b-5636-4643-9ea4-6fd4c450e0ad Work Title Roads To [GEO…" at bounding box center [722, 327] width 1021 height 160
click at [304, 293] on div "Work Title" at bounding box center [290, 281] width 154 height 29
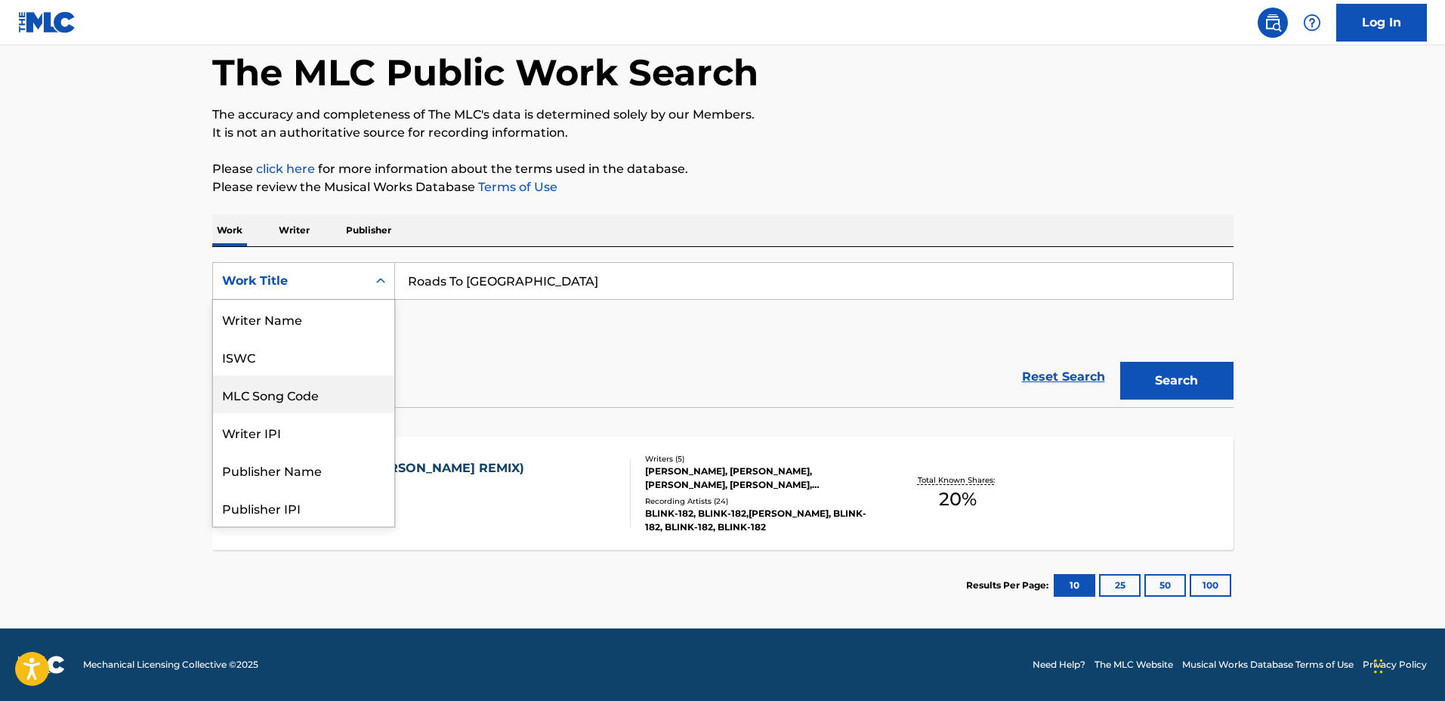
scroll to position [0, 0]
click at [320, 320] on div "Writer Name" at bounding box center [303, 319] width 181 height 38
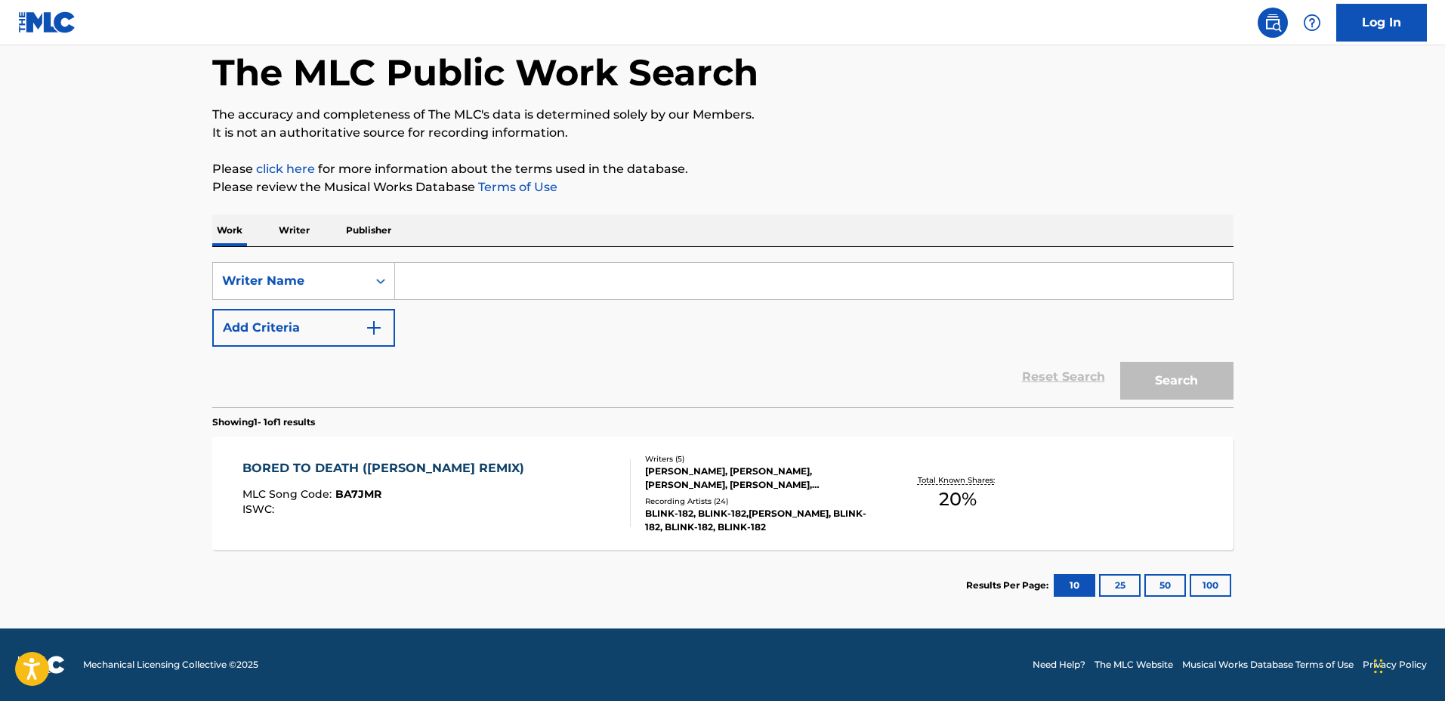
click at [523, 283] on input "Search Form" at bounding box center [814, 281] width 838 height 36
paste input "[PERSON_NAME]"
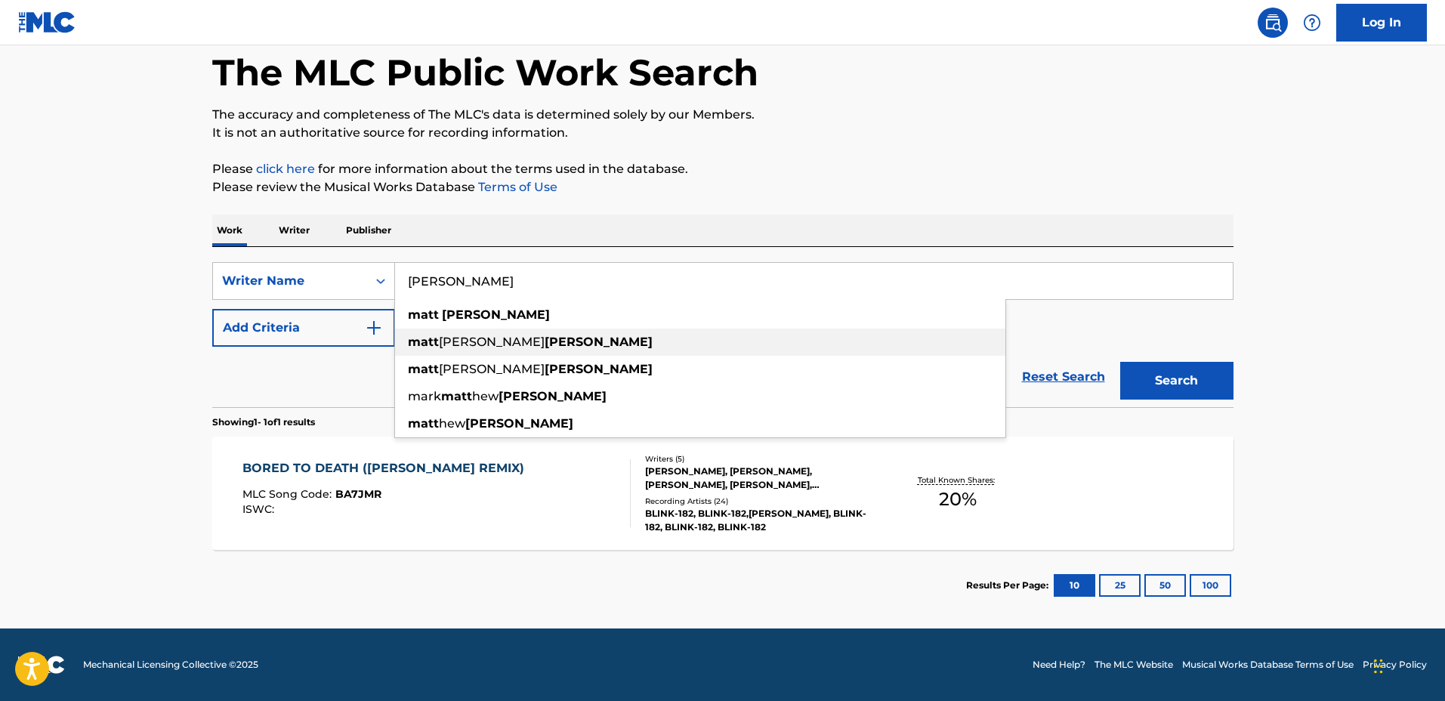
type input "[PERSON_NAME]"
click at [1177, 380] on button "Search" at bounding box center [1176, 381] width 113 height 38
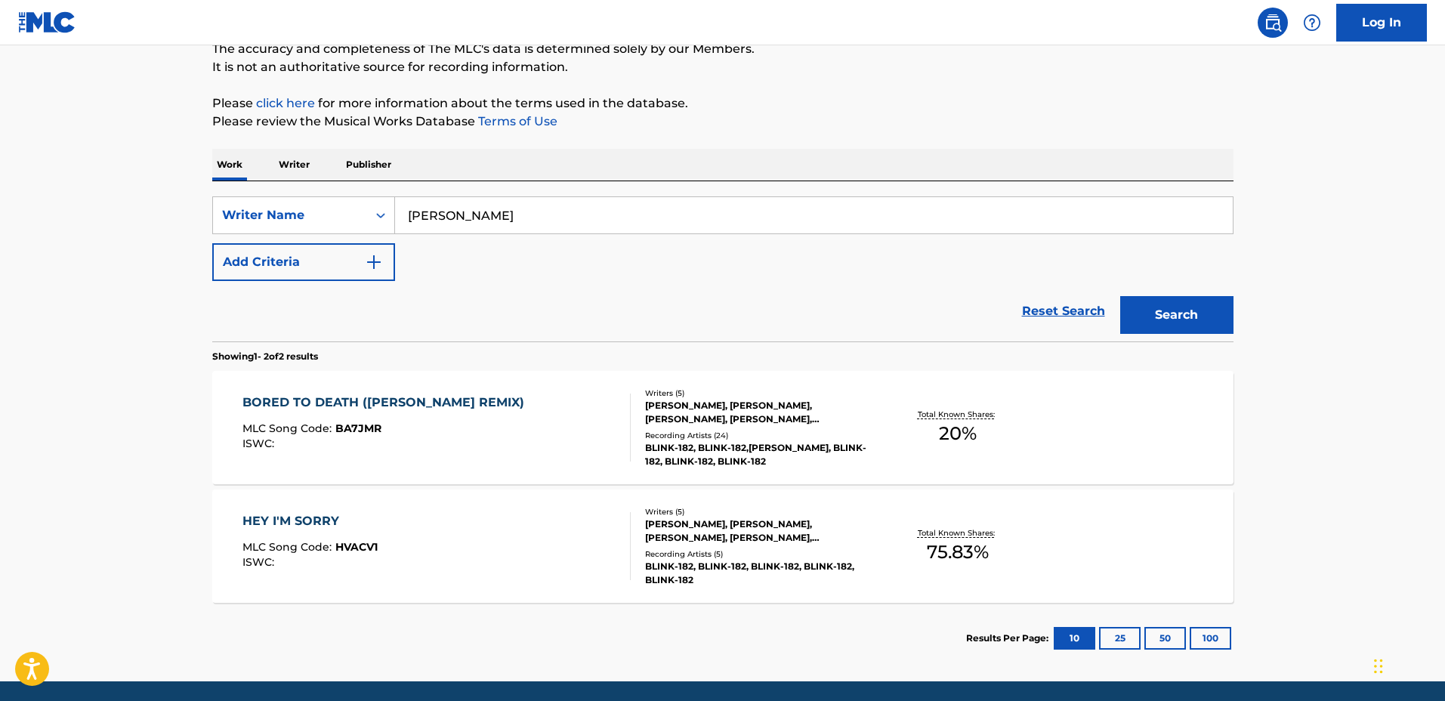
scroll to position [193, 0]
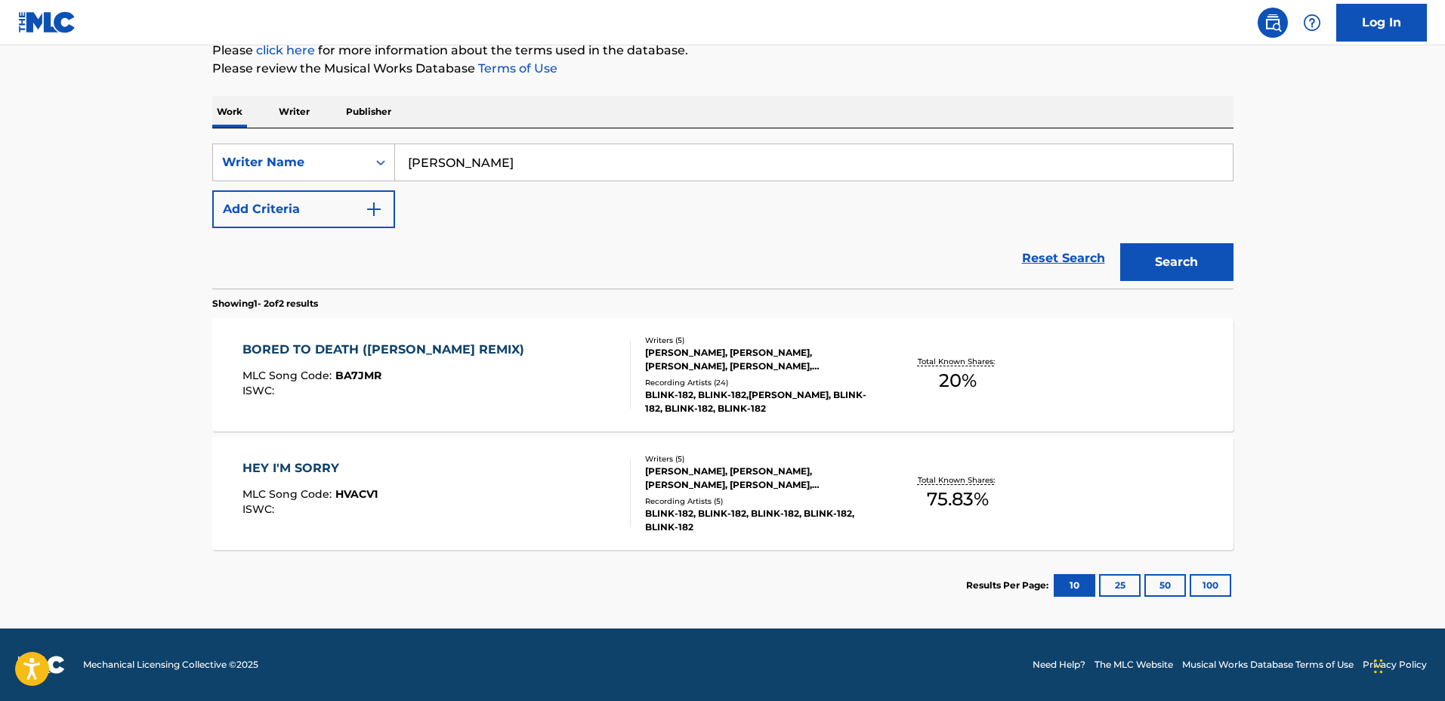
click at [490, 156] on input "[PERSON_NAME]" at bounding box center [814, 162] width 838 height 36
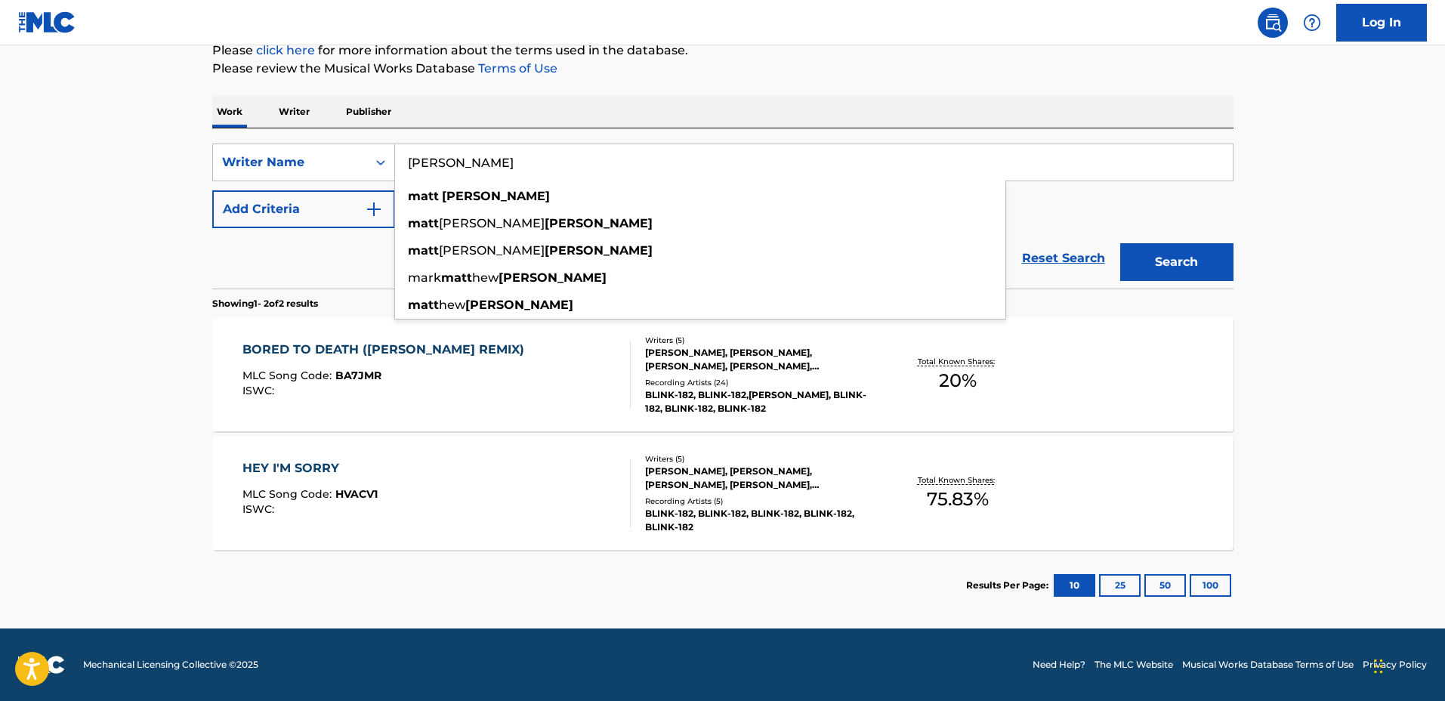
click at [443, 153] on input "[PERSON_NAME]" at bounding box center [814, 162] width 838 height 36
click at [442, 155] on input "[PERSON_NAME]" at bounding box center [814, 162] width 838 height 36
click at [507, 158] on input "[PERSON_NAME]" at bounding box center [814, 162] width 838 height 36
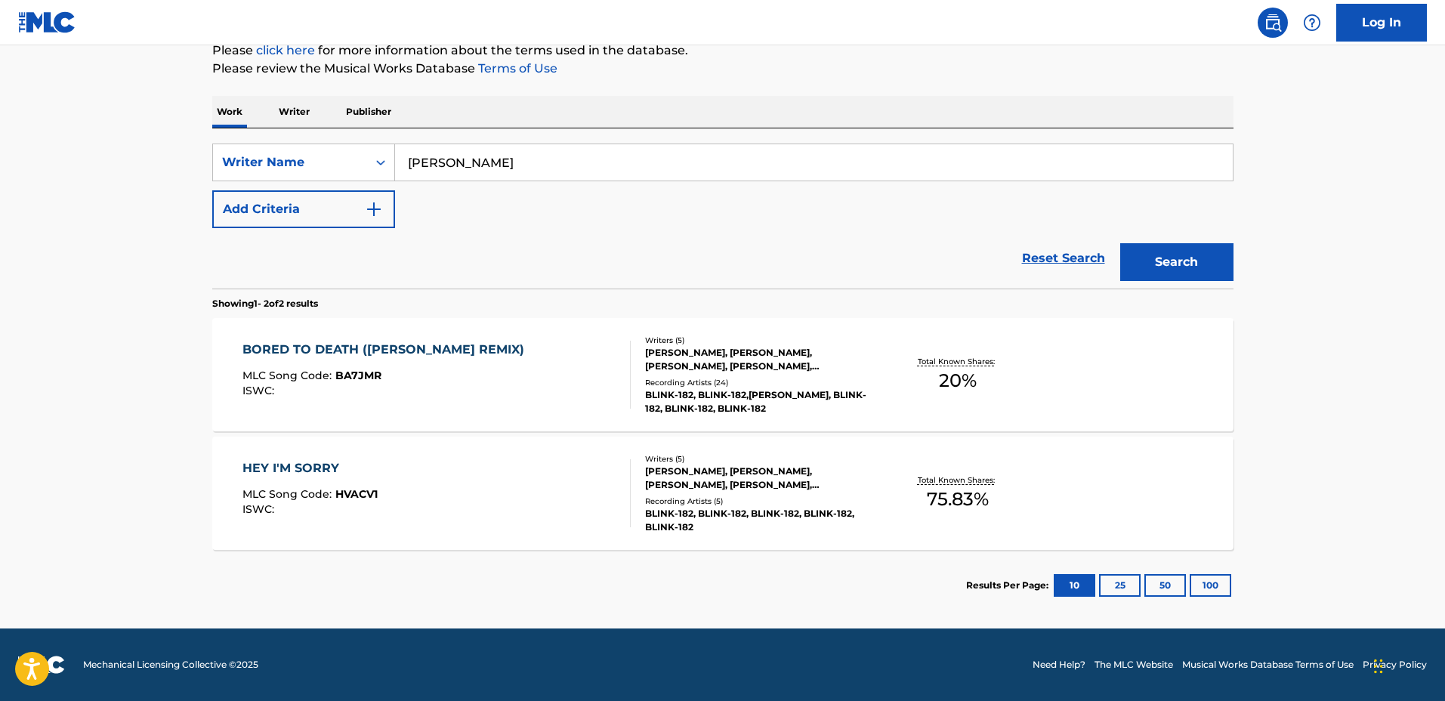
click at [1361, 216] on main "The MLC Public Work Search The accuracy and completeness of The MLC's data is d…" at bounding box center [722, 241] width 1445 height 776
click at [1149, 369] on div "BORED TO DEATH ([PERSON_NAME] REMIX) MLC Song Code : BA7JMR ISWC : Writers ( 5 …" at bounding box center [722, 374] width 1021 height 113
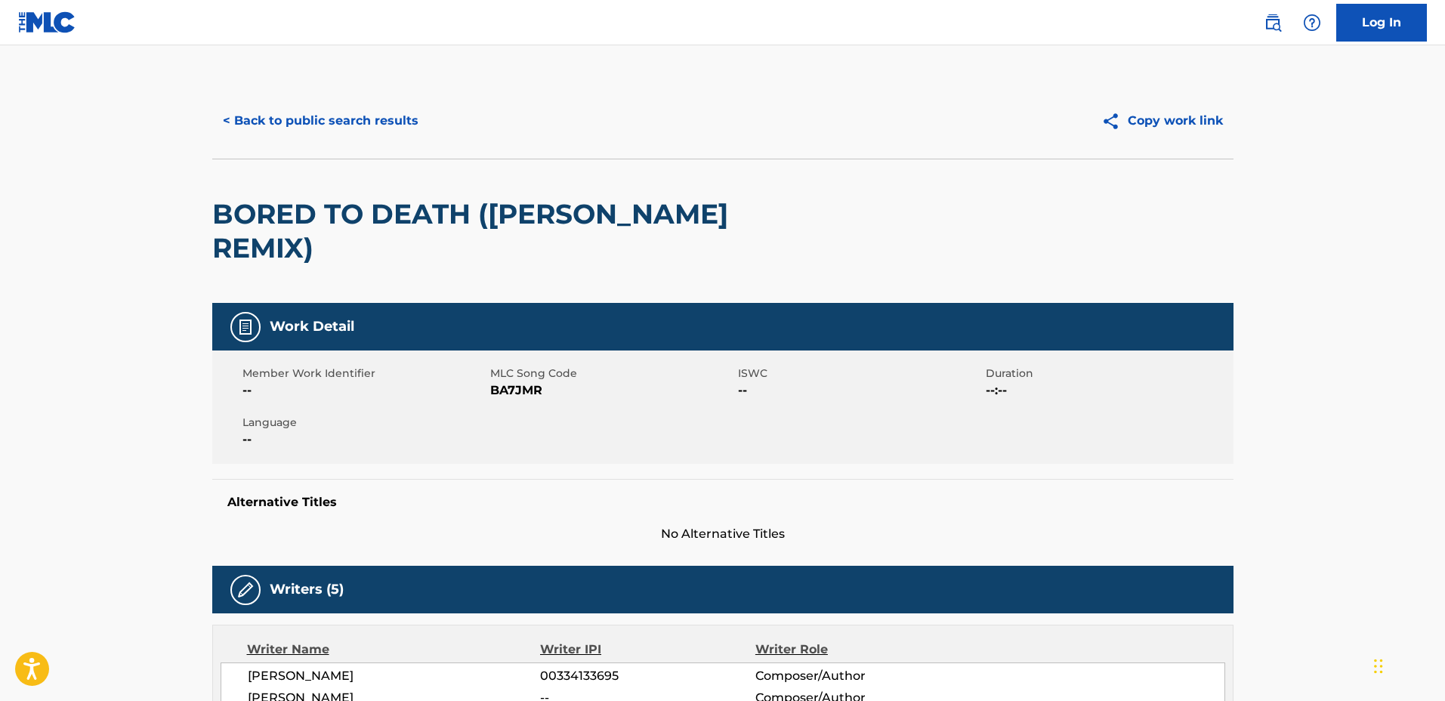
click at [359, 123] on button "< Back to public search results" at bounding box center [320, 121] width 217 height 38
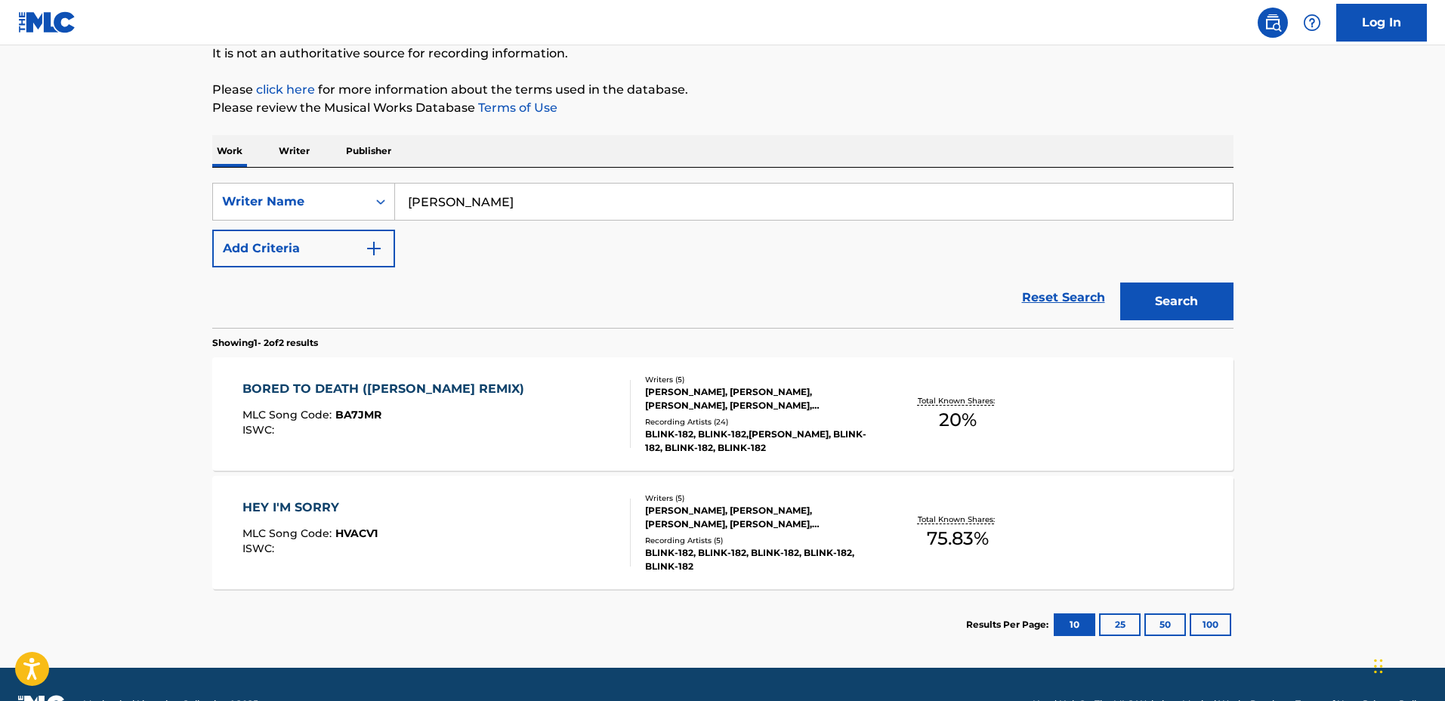
click at [561, 517] on div "HEY I'M SORRY MLC Song Code : HVACV1 ISWC :" at bounding box center [437, 533] width 388 height 68
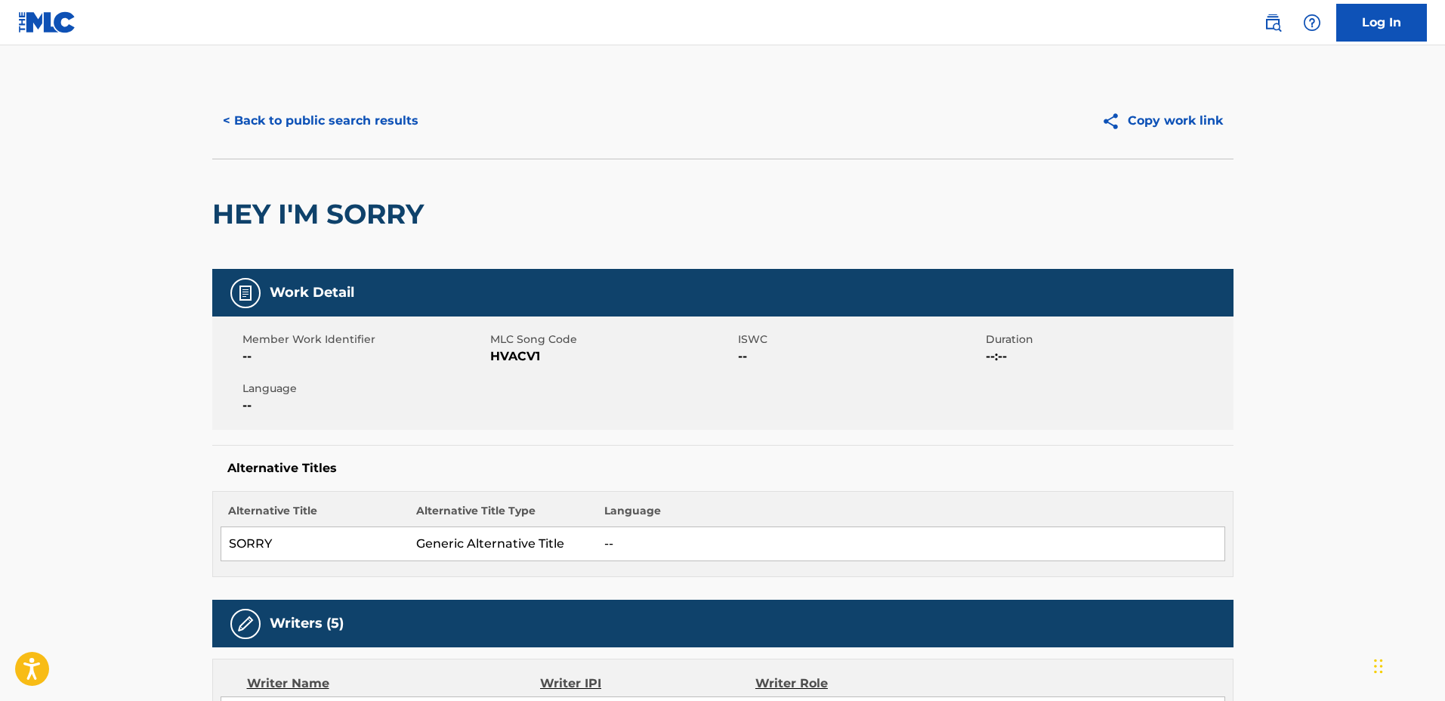
click at [331, 109] on button "< Back to public search results" at bounding box center [320, 121] width 217 height 38
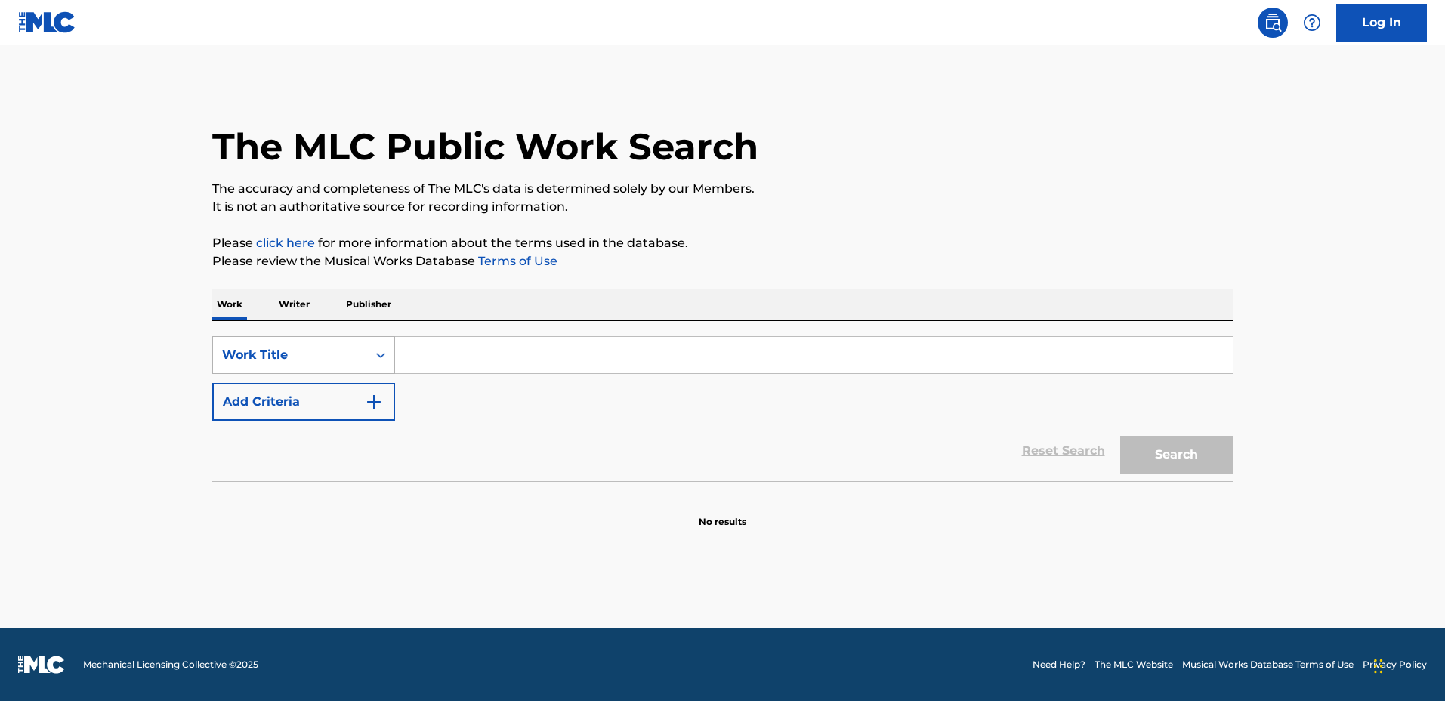
click at [360, 353] on div "Work Title" at bounding box center [290, 355] width 154 height 29
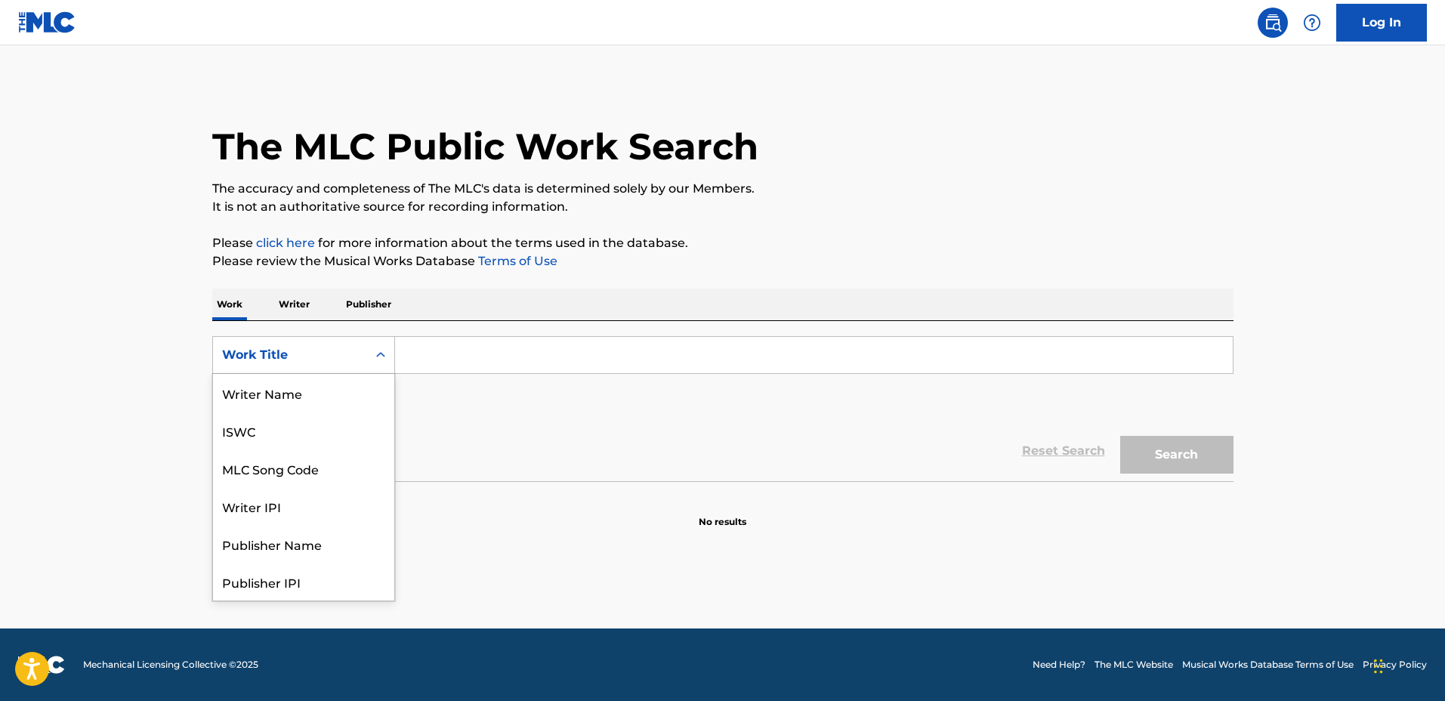
scroll to position [76, 0]
click at [363, 383] on div "MLC Song Code" at bounding box center [303, 393] width 181 height 38
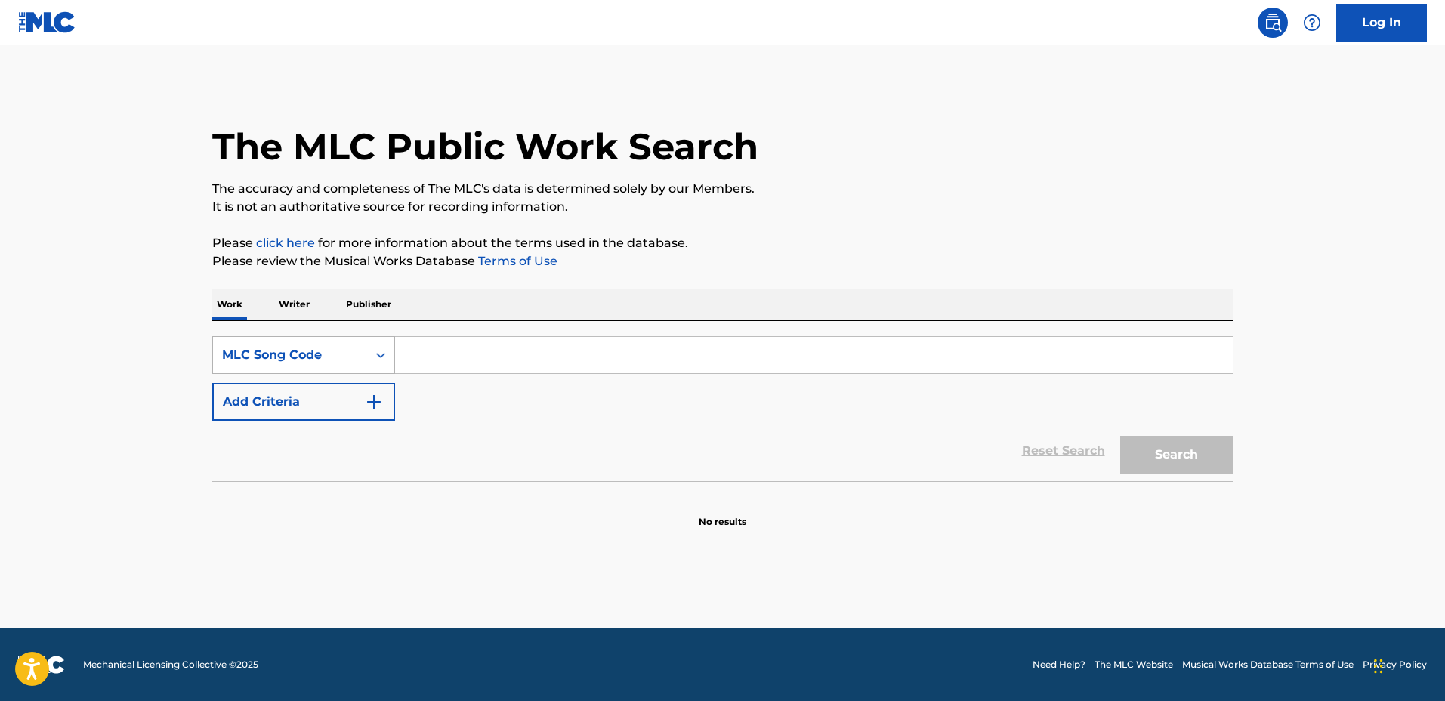
click at [340, 360] on div "MLC Song Code" at bounding box center [290, 355] width 136 height 18
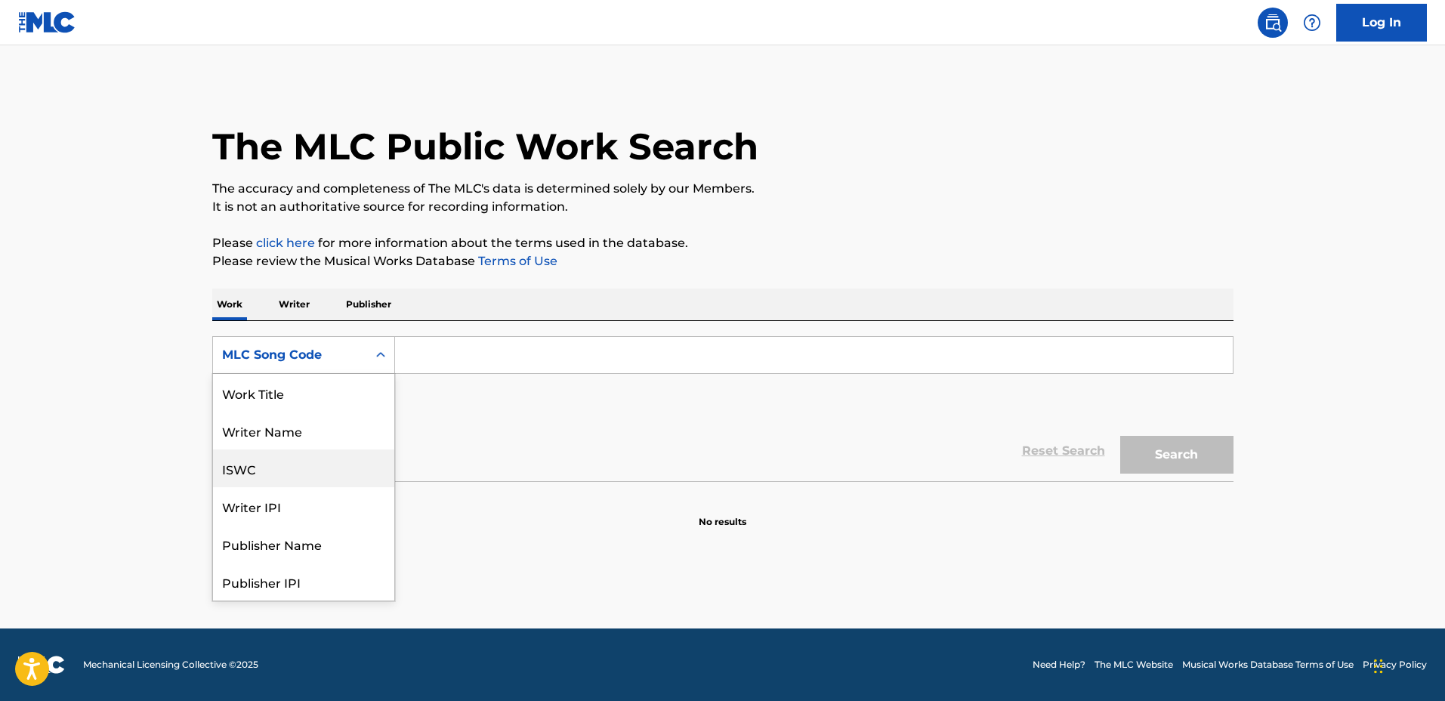
scroll to position [0, 0]
click at [337, 394] on div "Work Title" at bounding box center [303, 393] width 181 height 38
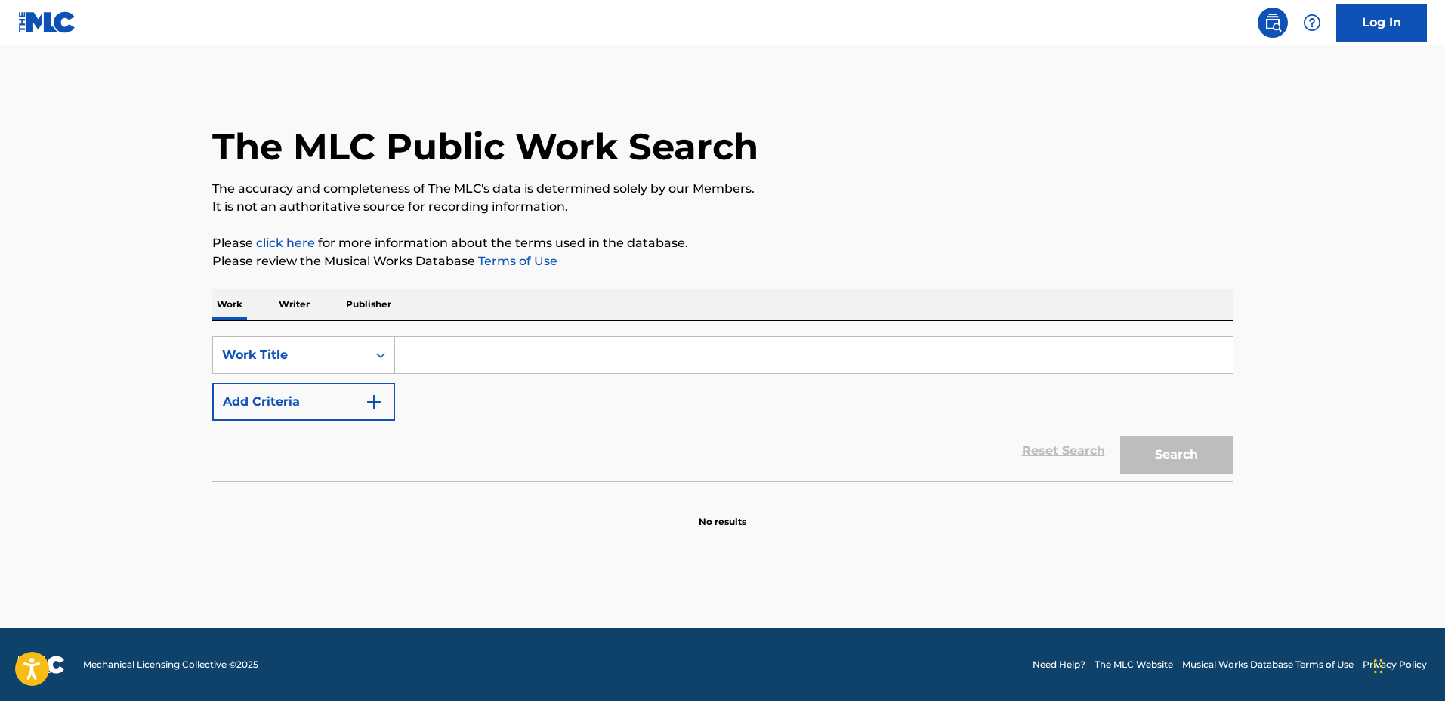
click at [481, 367] on input "Search Form" at bounding box center [814, 355] width 838 height 36
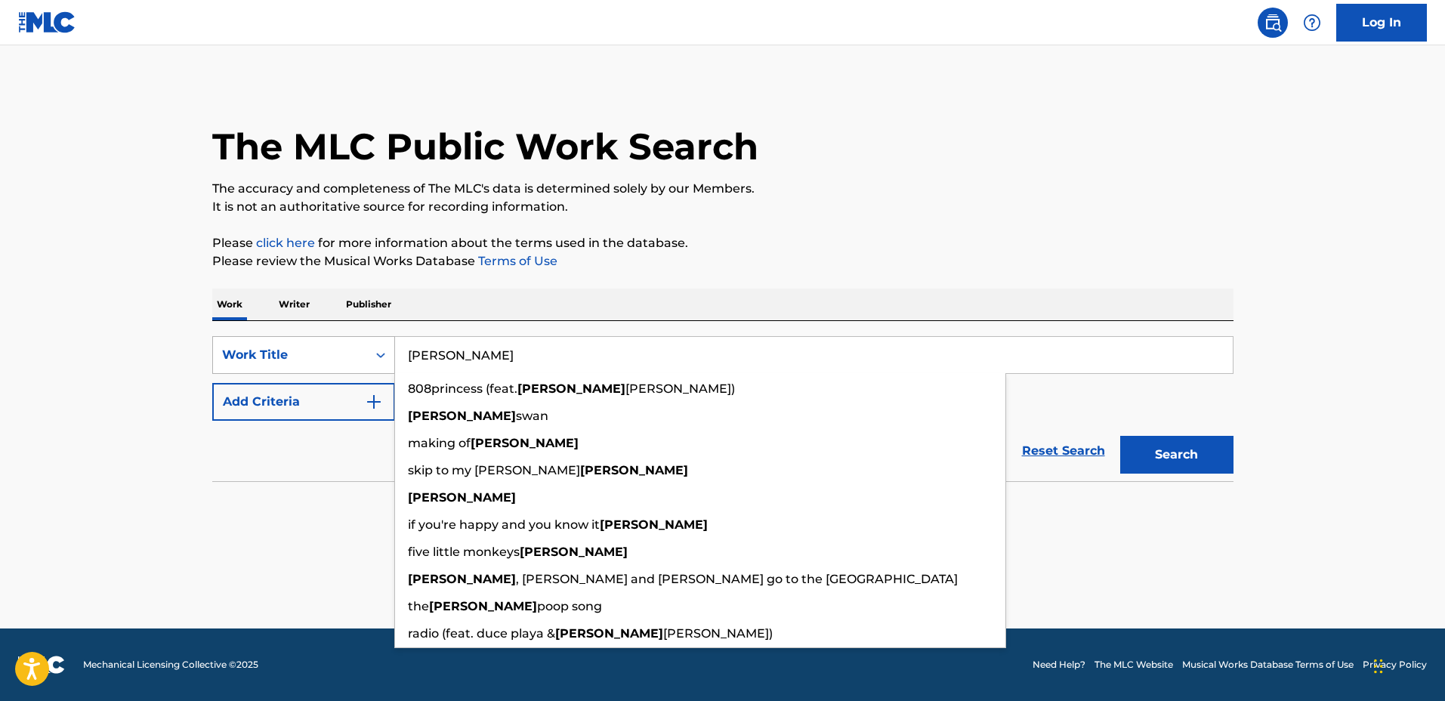
type input "zachary"
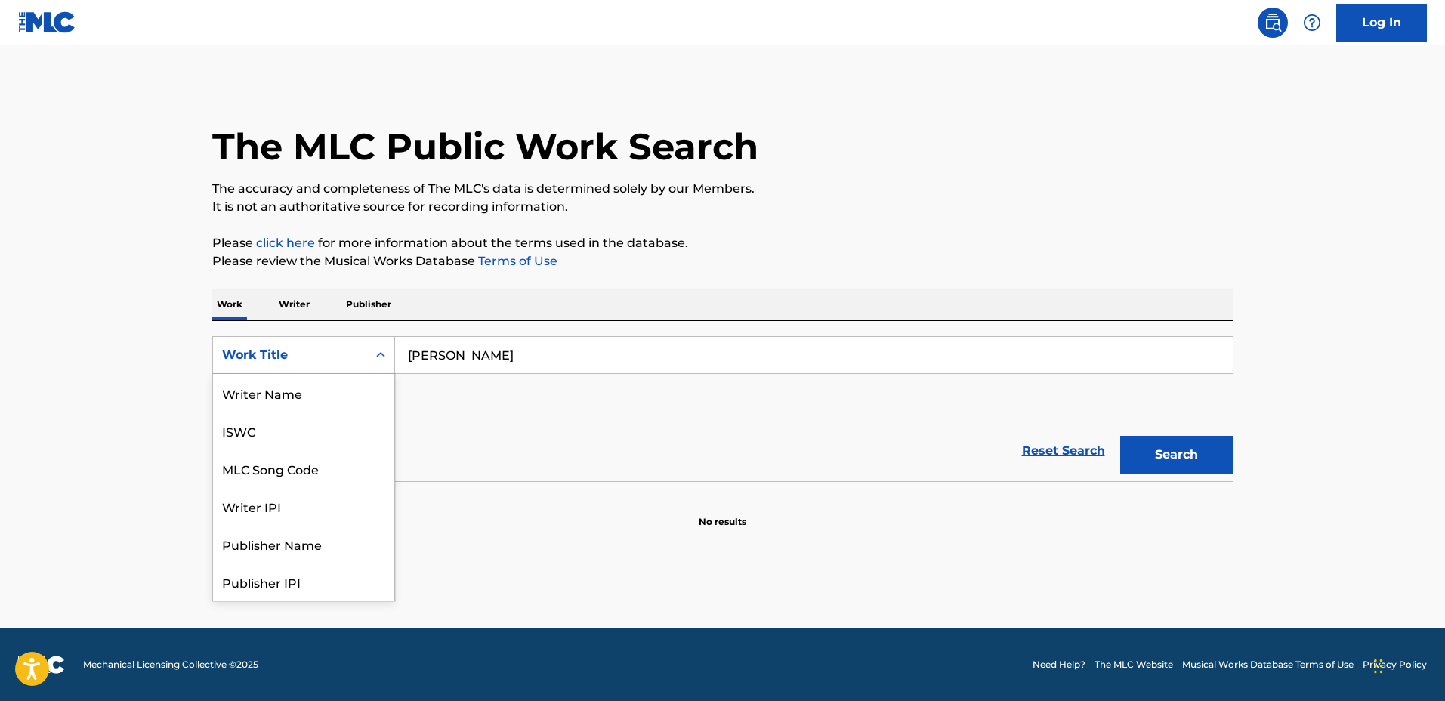
click at [372, 356] on div "Search Form" at bounding box center [380, 354] width 27 height 27
click at [319, 392] on div "Writer Name" at bounding box center [303, 393] width 181 height 38
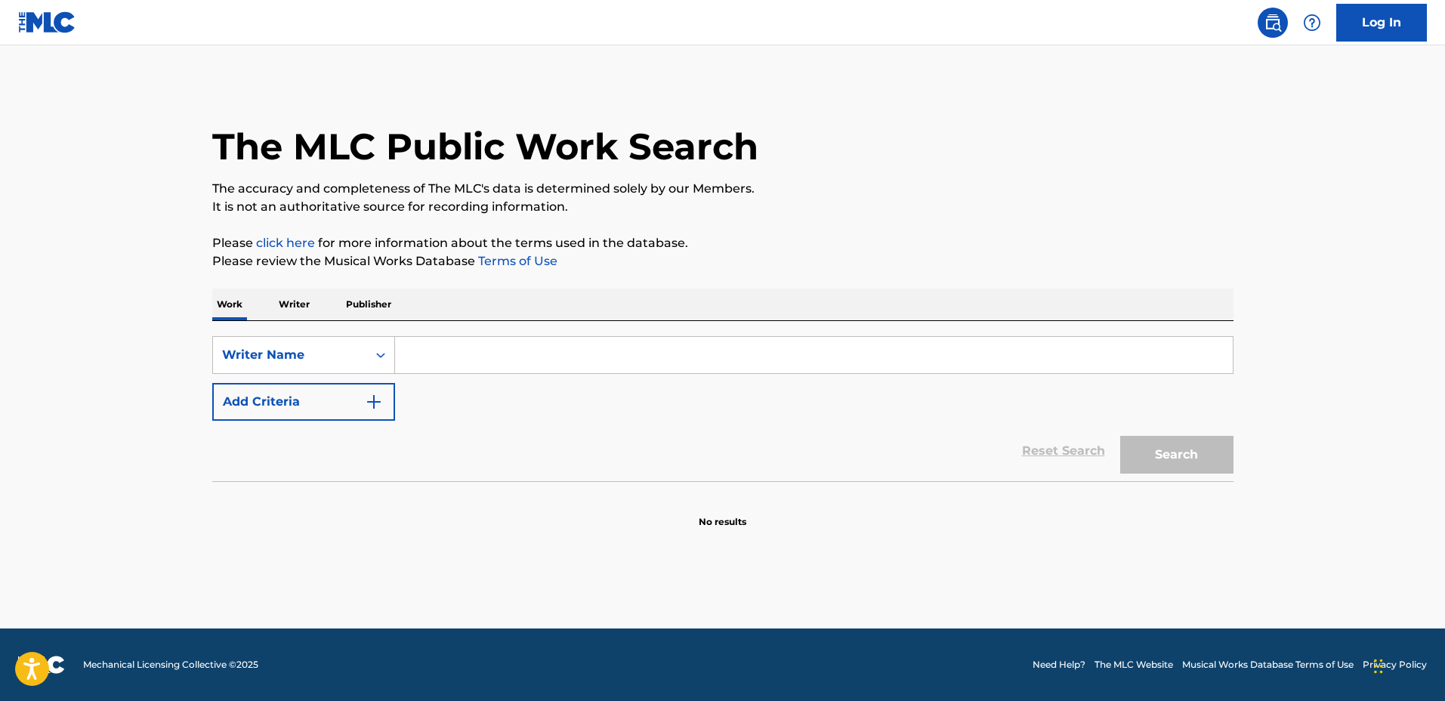
click at [521, 355] on input "Search Form" at bounding box center [814, 355] width 838 height 36
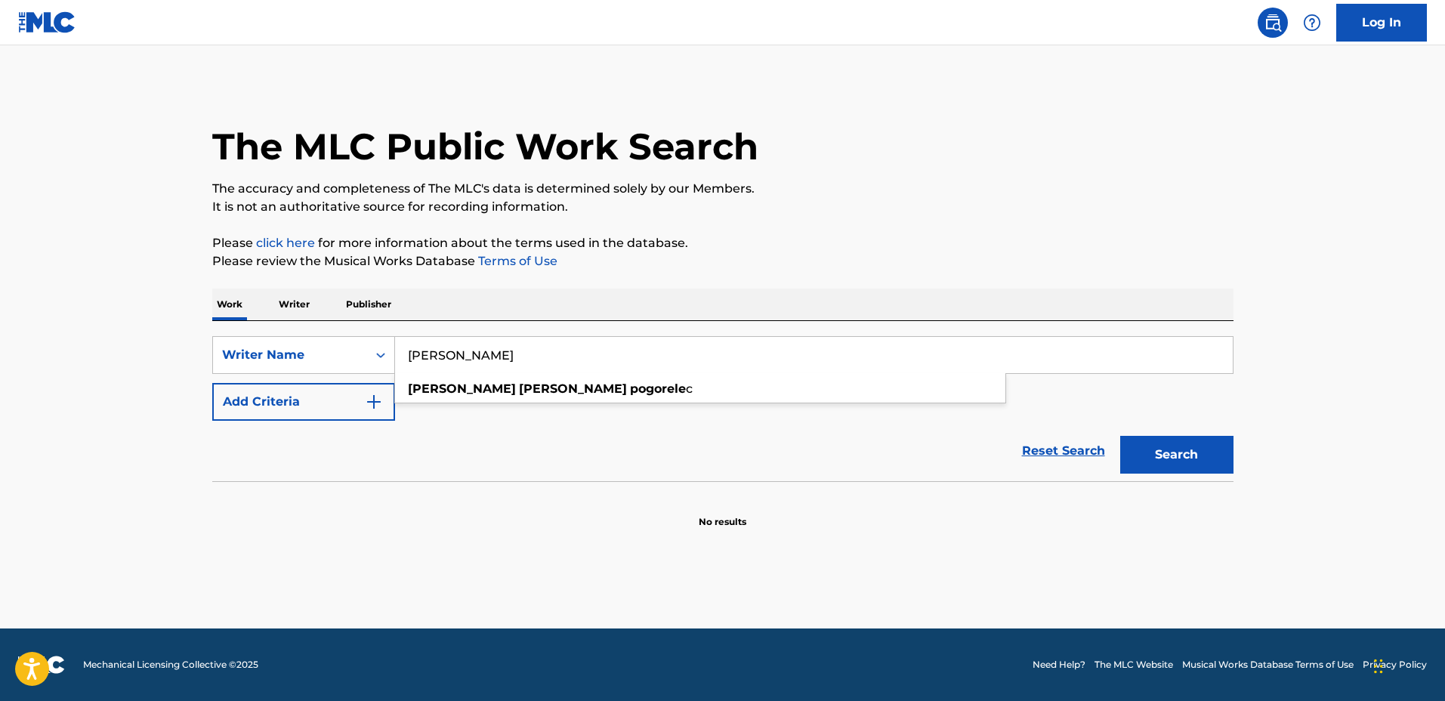
type input "zachary michael pogorelec"
click at [1120, 436] on button "Search" at bounding box center [1176, 455] width 113 height 38
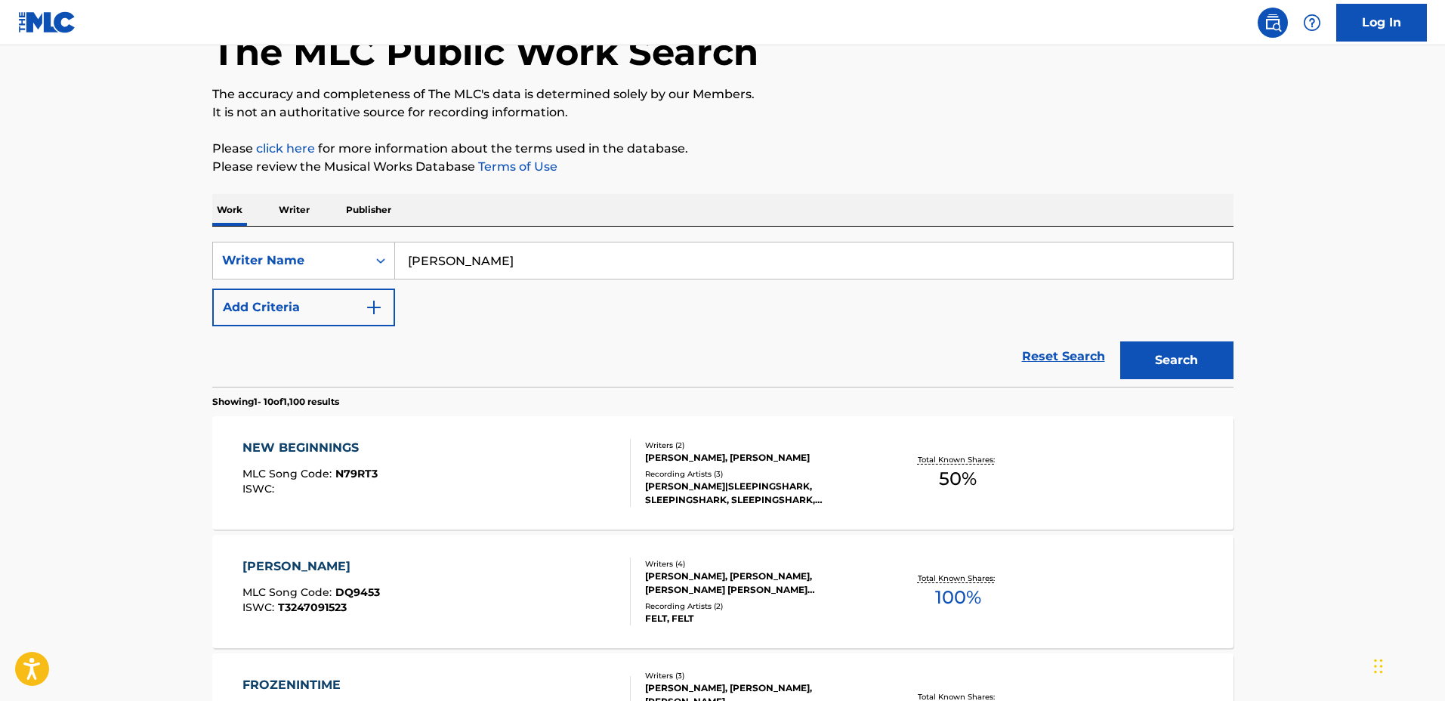
scroll to position [378, 0]
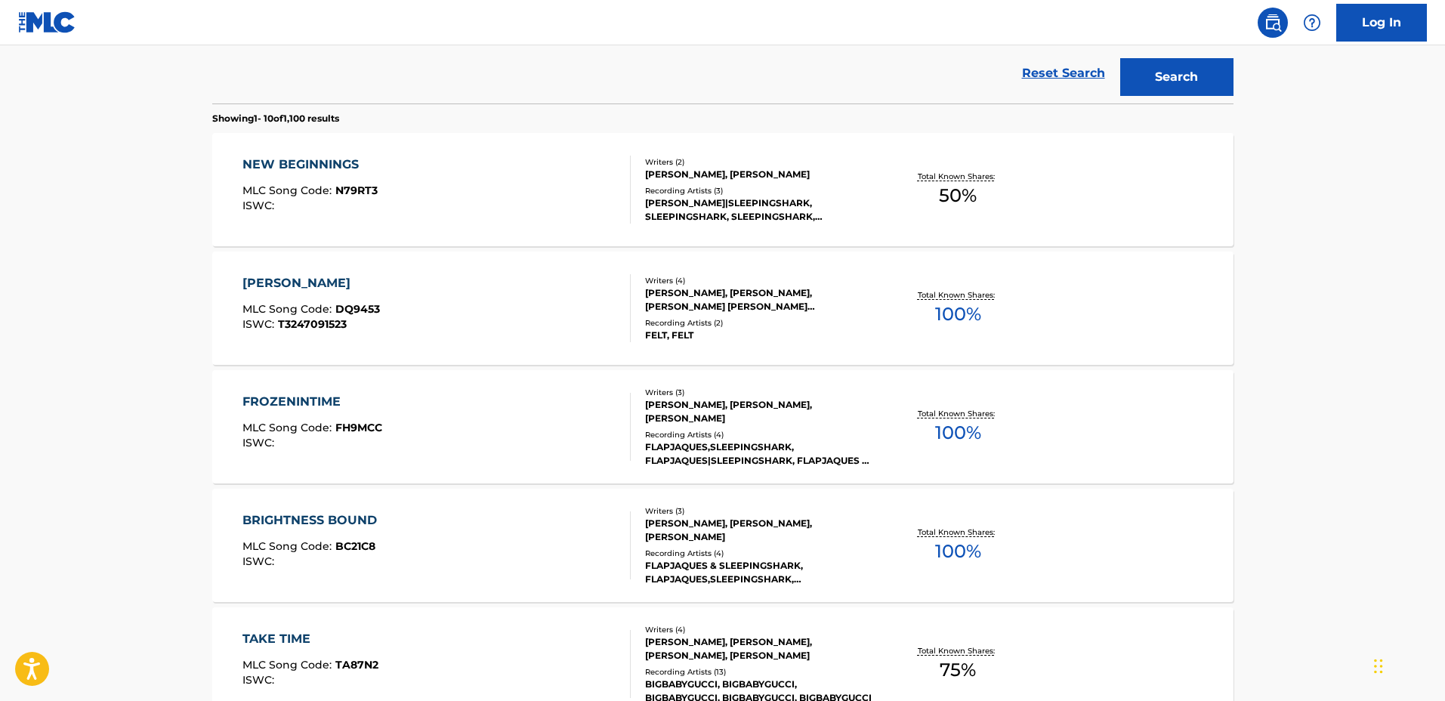
click at [873, 219] on div "FLEXER|SLEEPINGSHARK, SLEEPINGSHARK, SLEEPINGSHARK,FLEXER" at bounding box center [759, 209] width 228 height 27
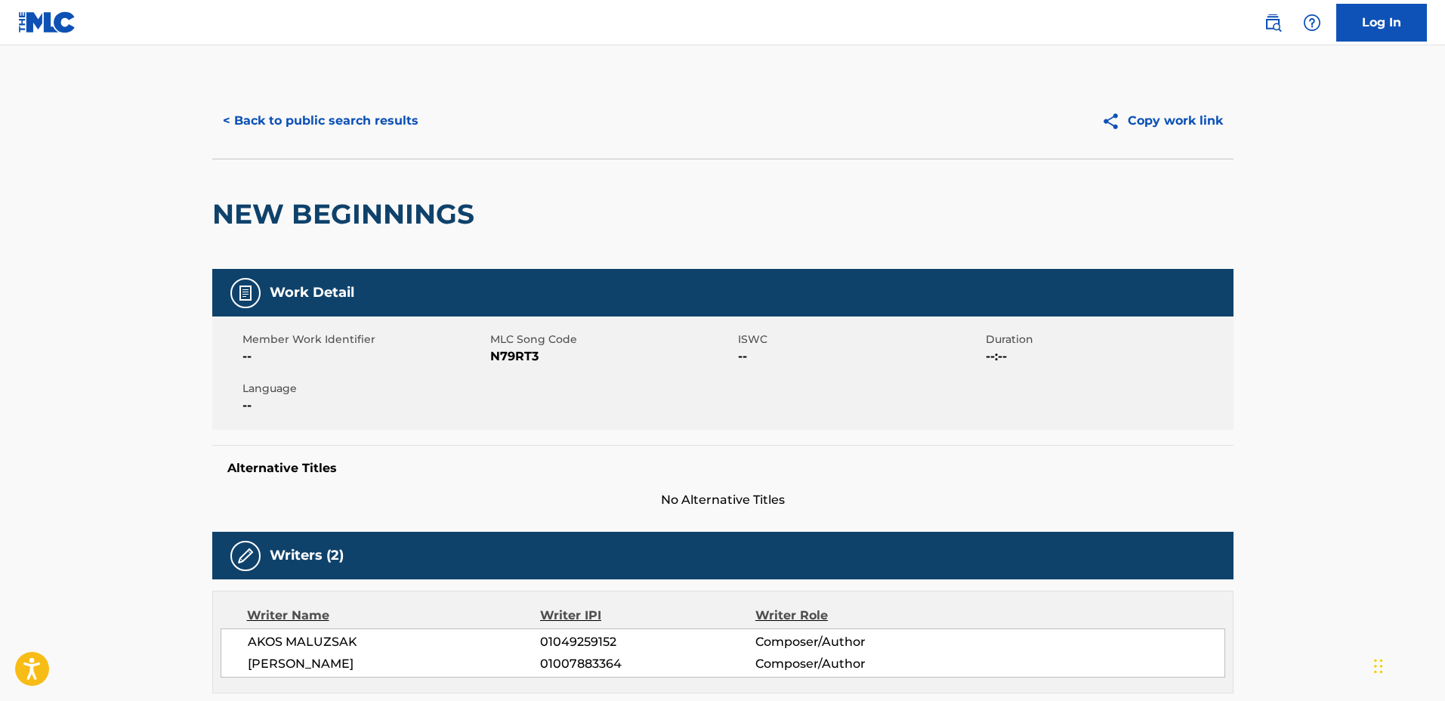
click at [364, 119] on button "< Back to public search results" at bounding box center [320, 121] width 217 height 38
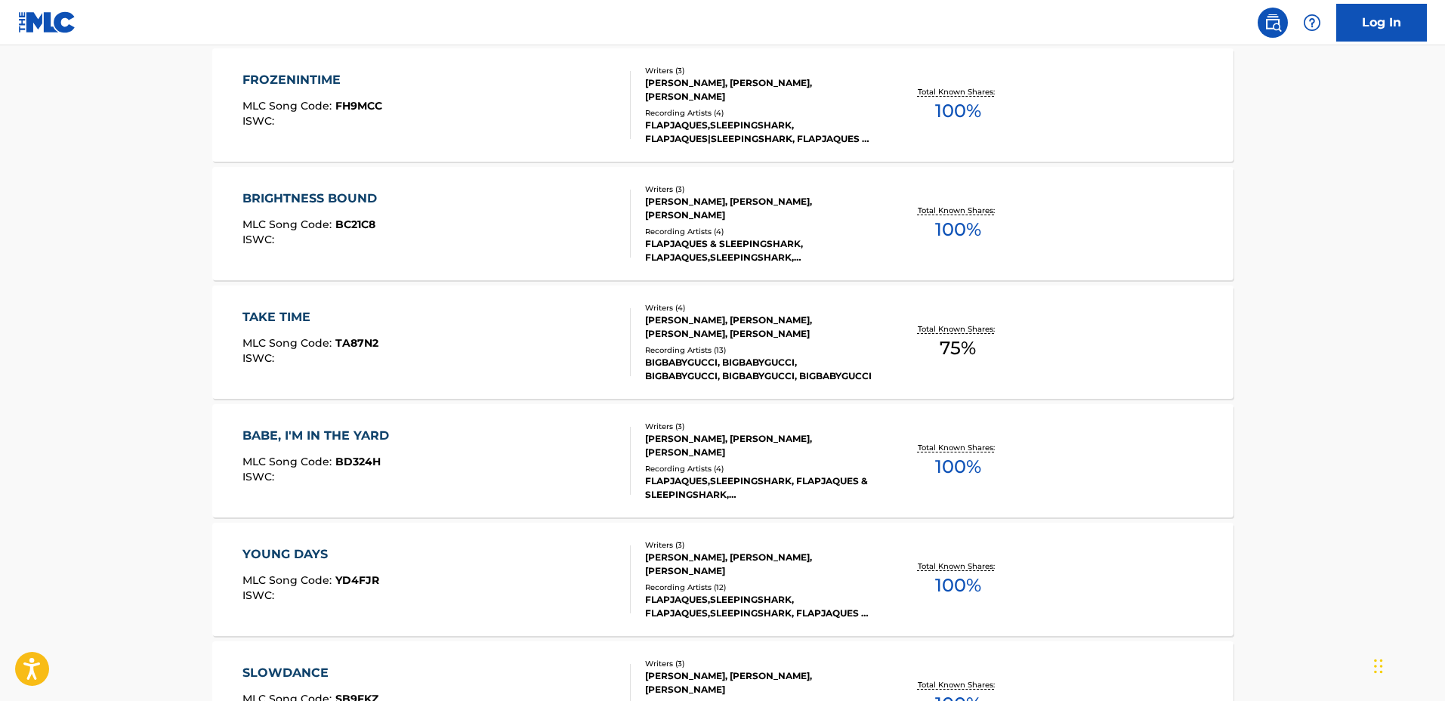
scroll to position [700, 0]
click at [552, 366] on div "TAKE TIME MLC Song Code : TA87N2 ISWC :" at bounding box center [437, 341] width 388 height 68
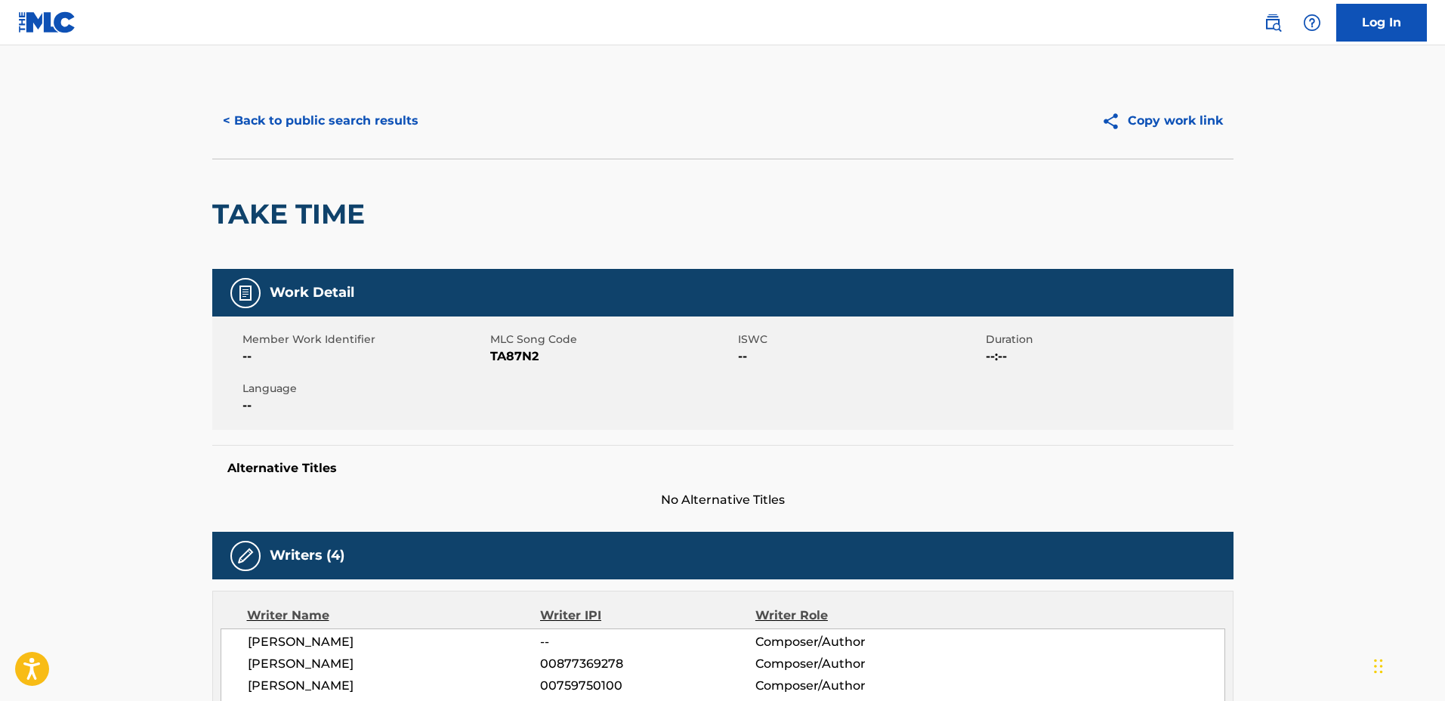
click at [327, 128] on button "< Back to public search results" at bounding box center [320, 121] width 217 height 38
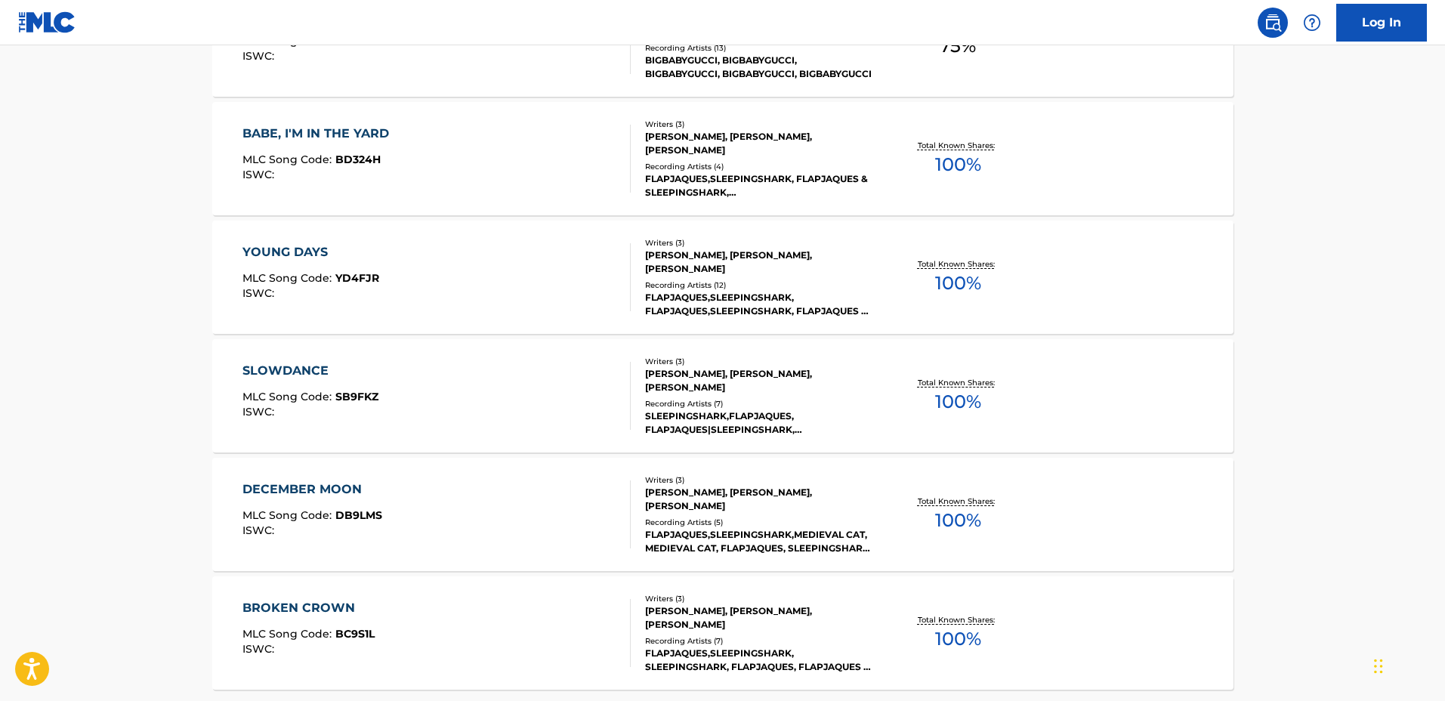
scroll to position [1023, 0]
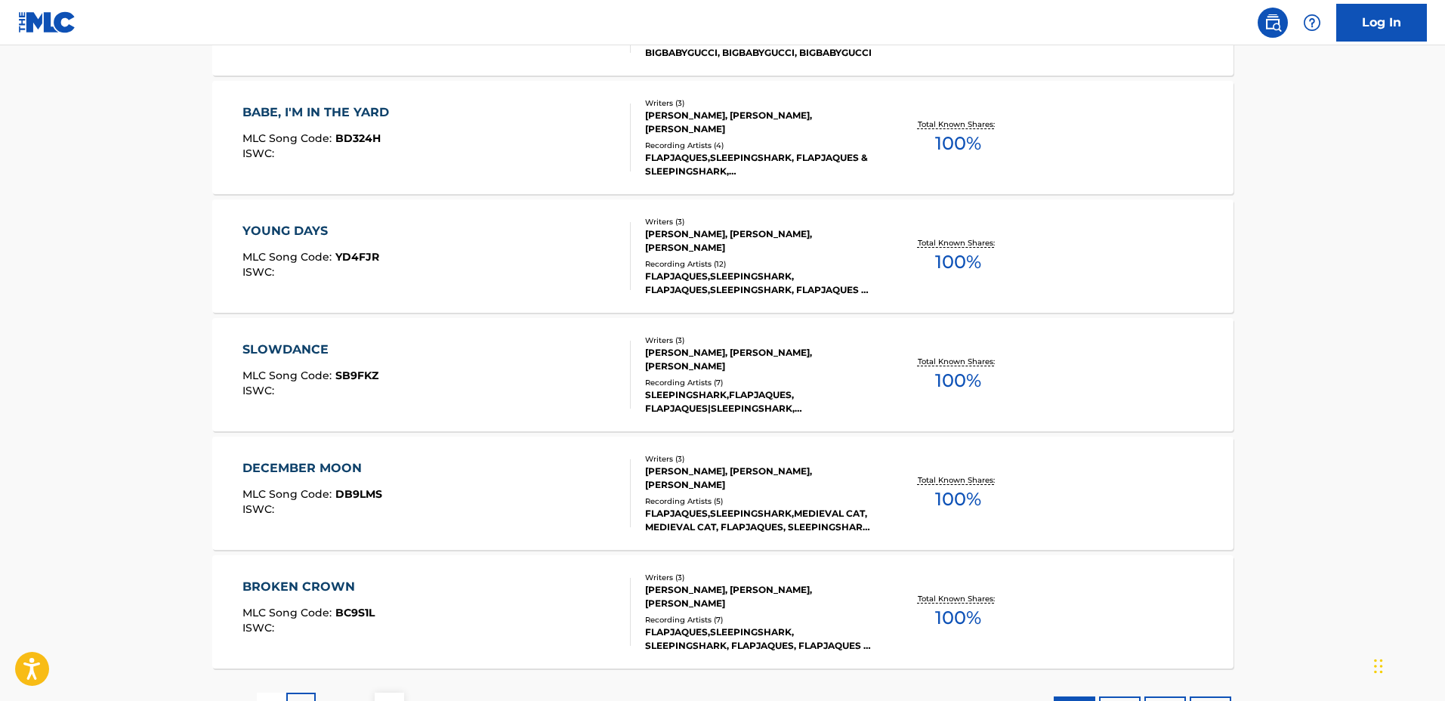
click at [575, 362] on div "SLOWDANCE MLC Song Code : SB9FKZ ISWC :" at bounding box center [437, 375] width 388 height 68
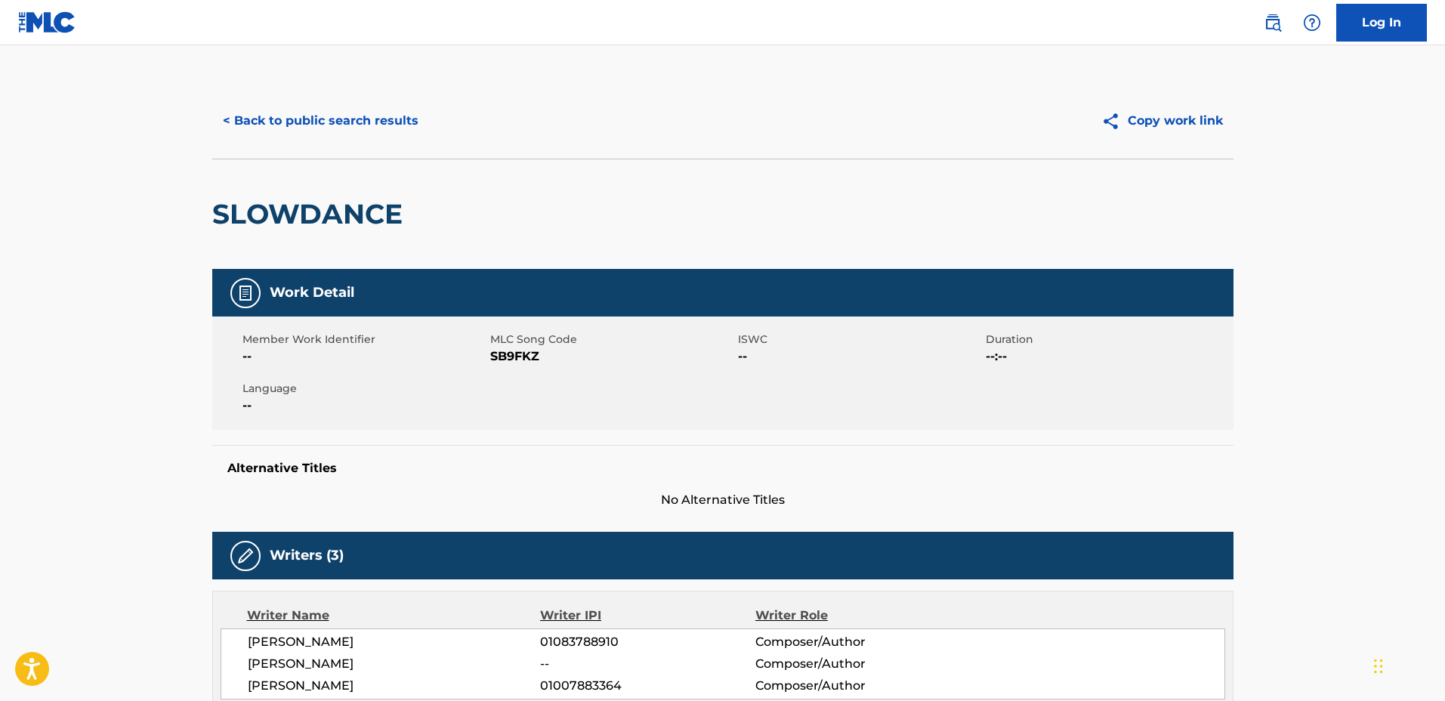
click at [372, 123] on button "< Back to public search results" at bounding box center [320, 121] width 217 height 38
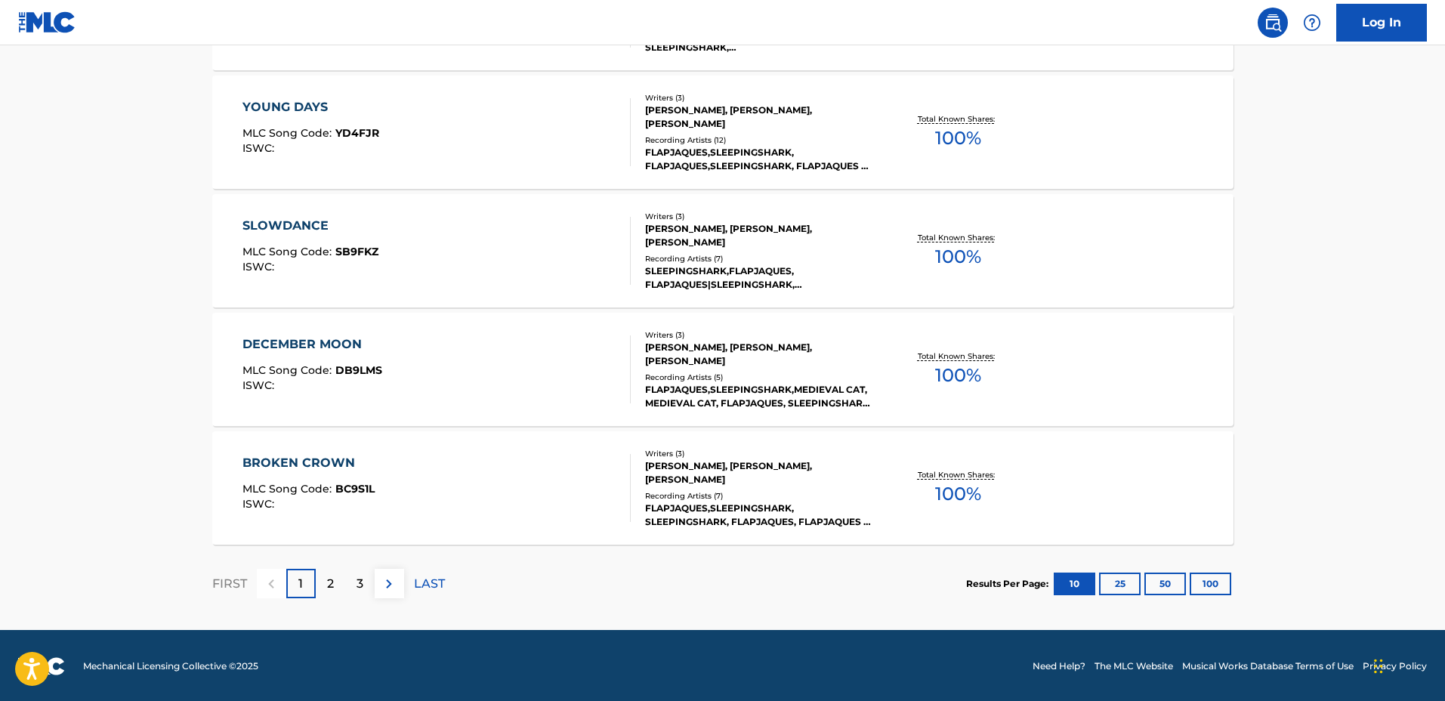
scroll to position [1148, 0]
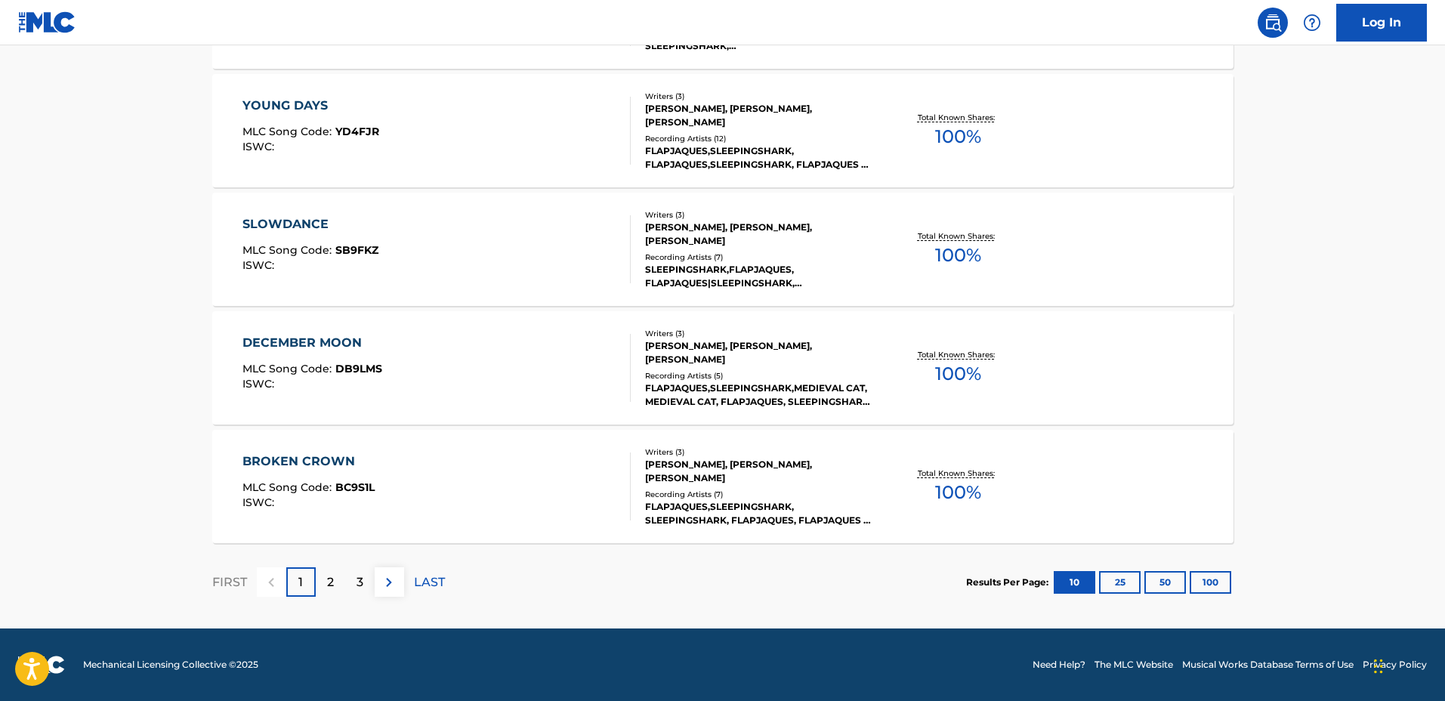
click at [368, 579] on div "3" at bounding box center [359, 581] width 29 height 29
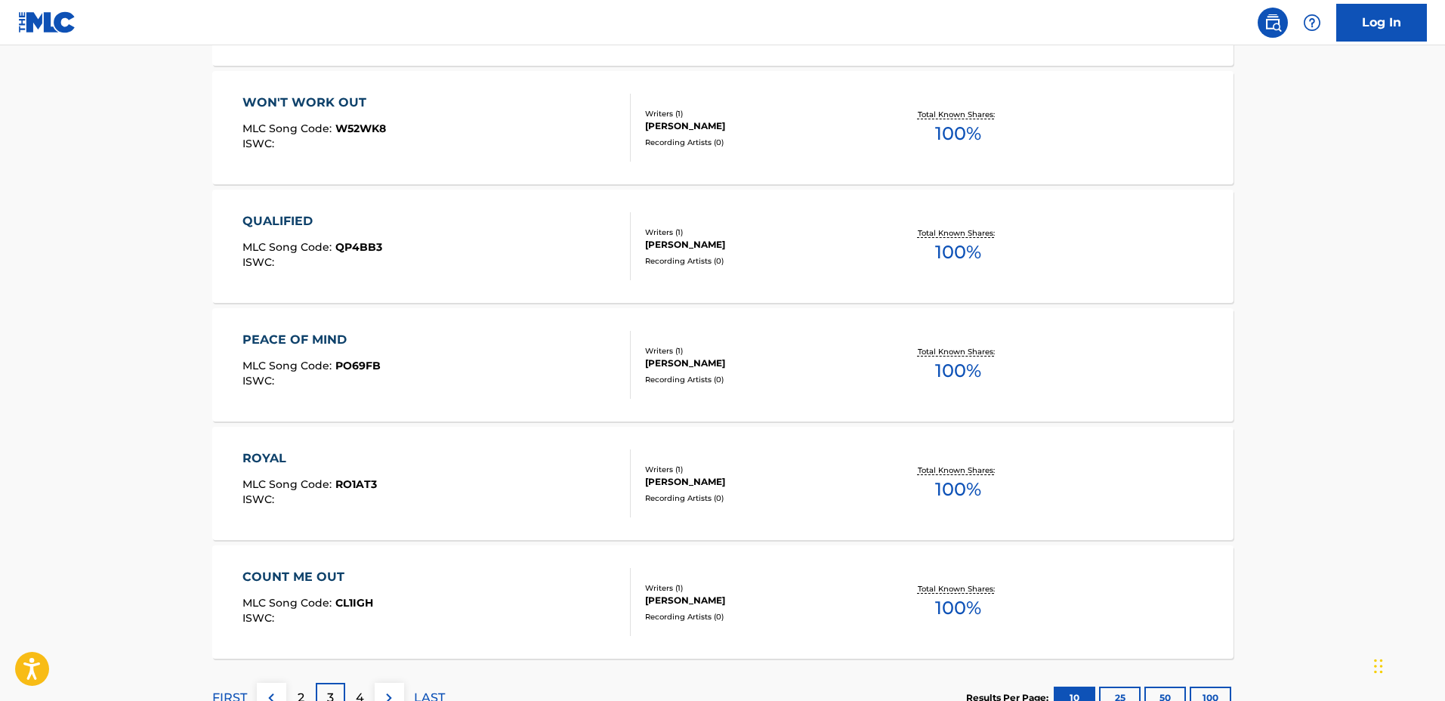
scroll to position [1039, 0]
